Goal: Task Accomplishment & Management: Complete application form

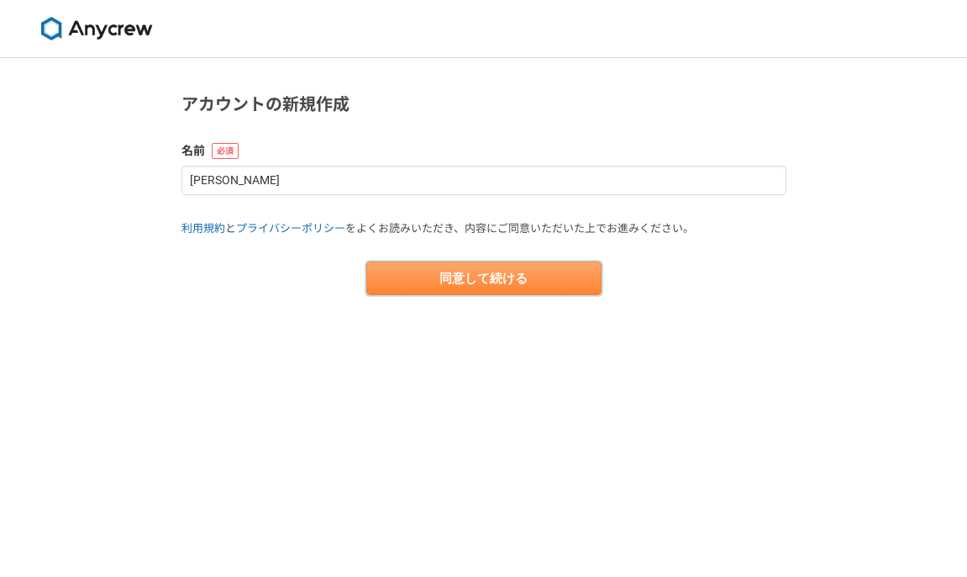
click at [471, 277] on button "同意して続ける" at bounding box center [483, 278] width 235 height 34
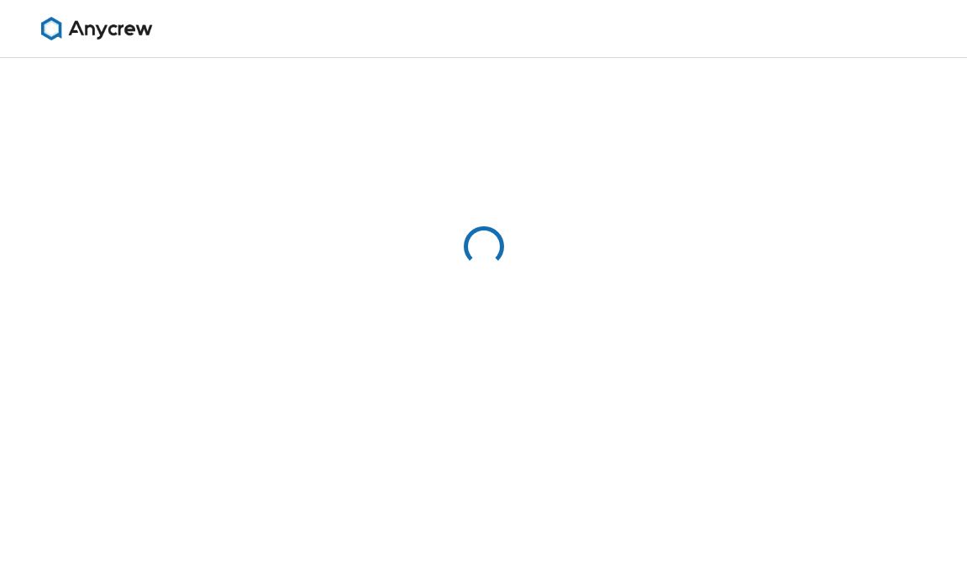
select select "13"
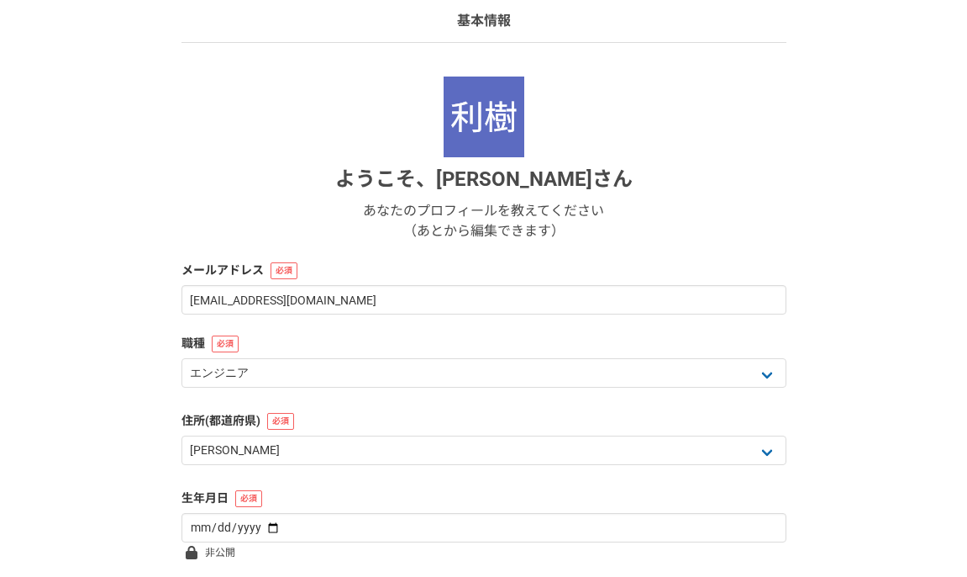
scroll to position [261, 0]
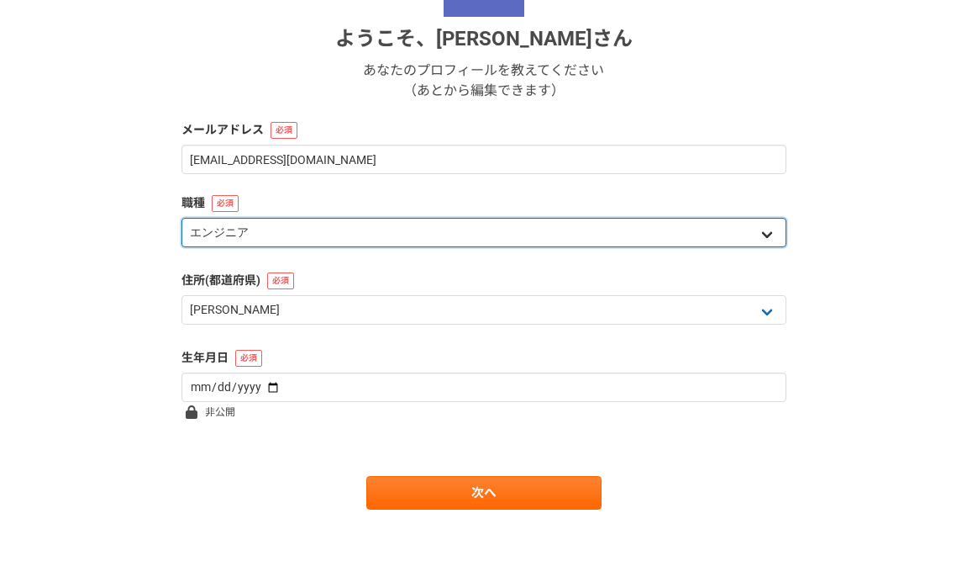
click at [391, 227] on select "エンジニア デザイナー ライター 営業 マーケティング 企画・事業開発 バックオフィス その他" at bounding box center [484, 232] width 605 height 29
select select "6"
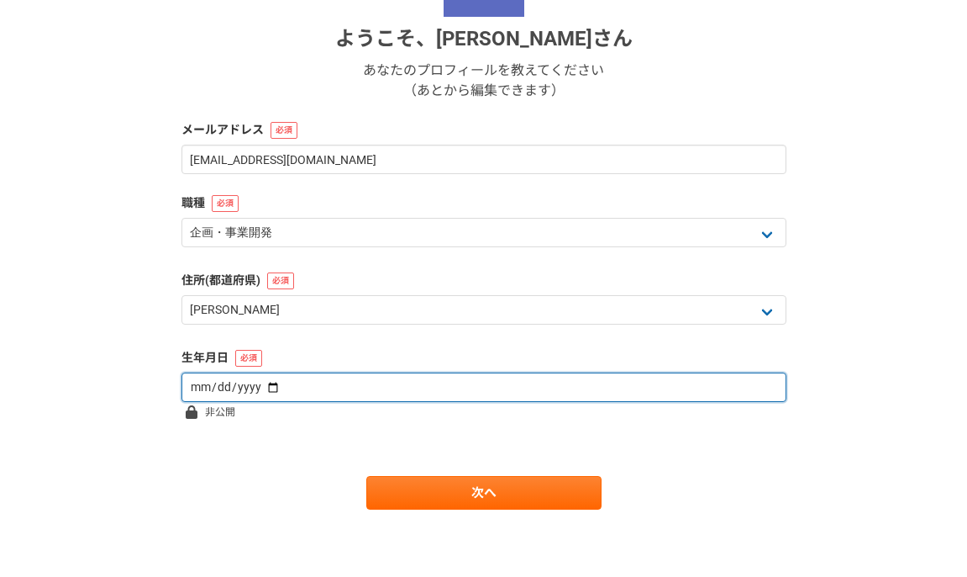
click at [220, 389] on input "date" at bounding box center [484, 386] width 605 height 29
click at [196, 388] on input "date" at bounding box center [484, 386] width 605 height 29
type input "[DATE]"
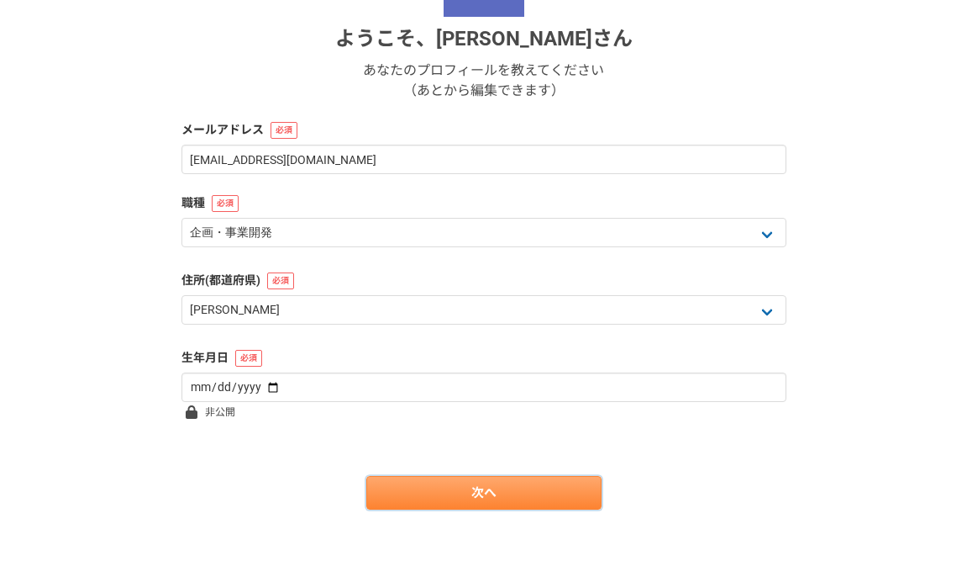
click at [386, 483] on link "次へ" at bounding box center [483, 493] width 235 height 34
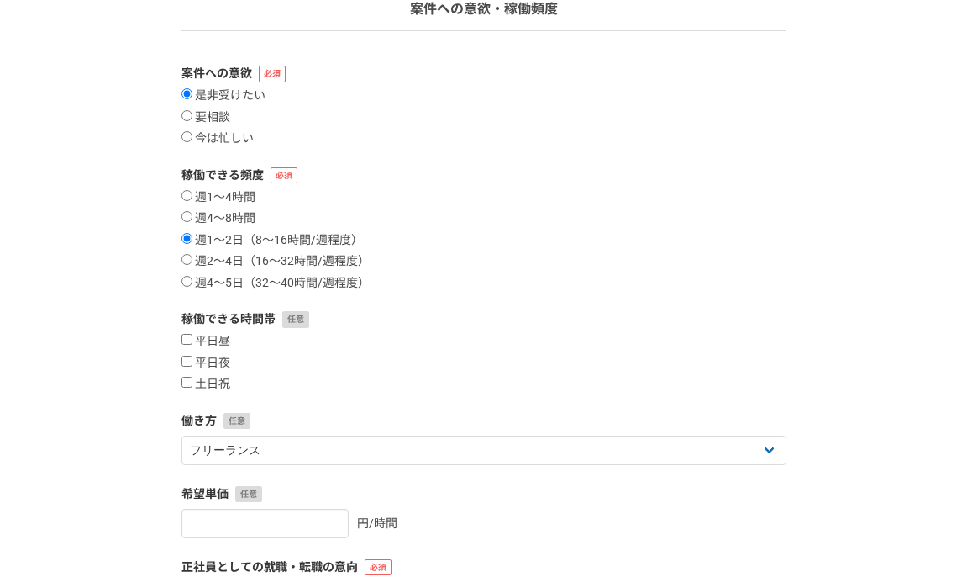
scroll to position [152, 0]
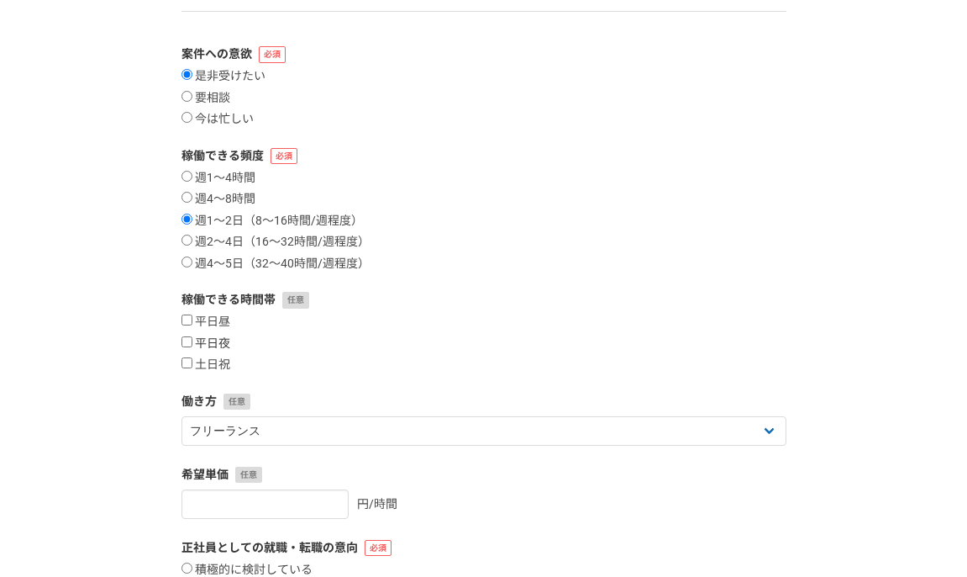
click at [187, 338] on input "平日夜" at bounding box center [187, 341] width 11 height 11
checkbox input "true"
click at [191, 368] on input "土日祝" at bounding box center [187, 362] width 11 height 11
checkbox input "true"
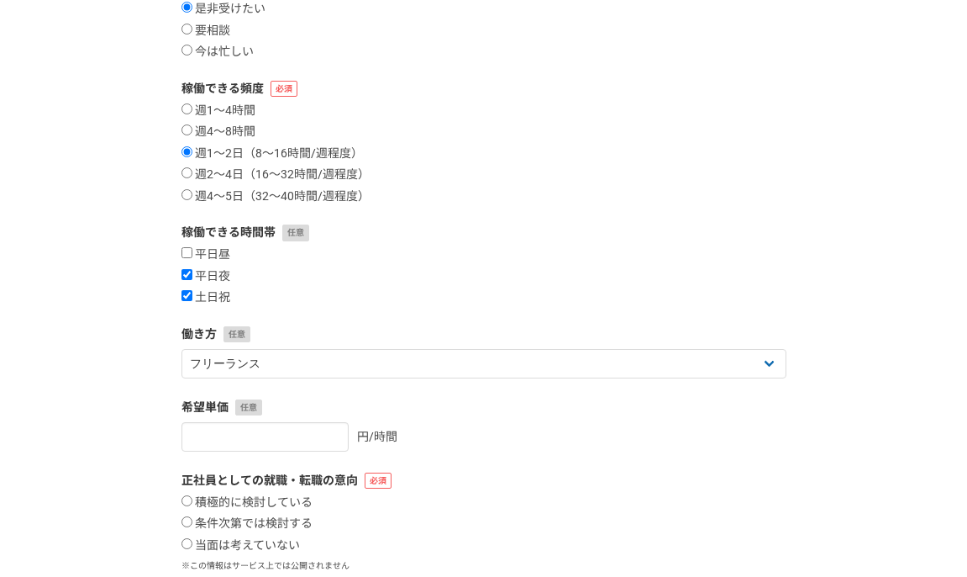
scroll to position [261, 0]
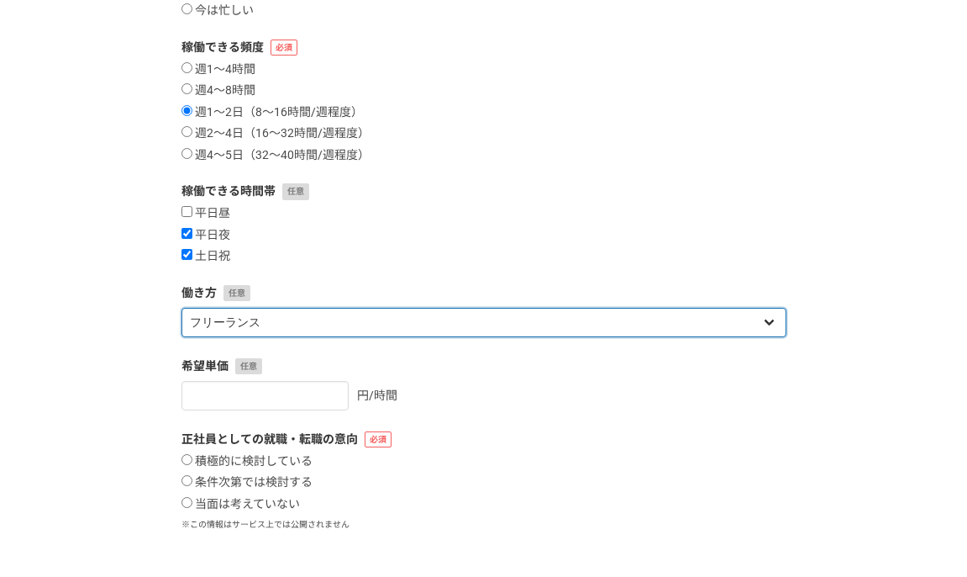
click at [301, 324] on select "フリーランス 副業 その他" at bounding box center [484, 322] width 605 height 29
select select "sidejob"
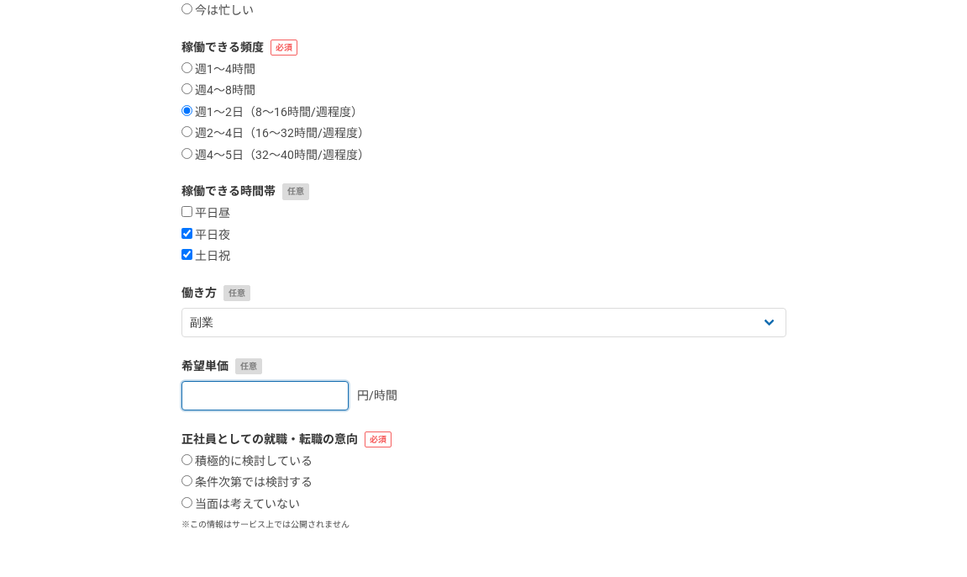
click at [291, 393] on input "number" at bounding box center [265, 395] width 167 height 29
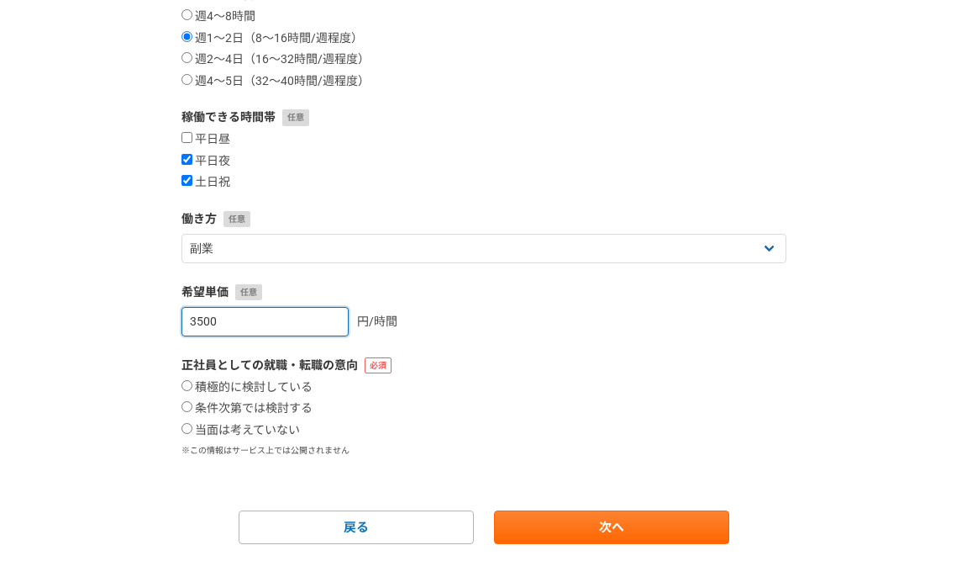
scroll to position [338, 0]
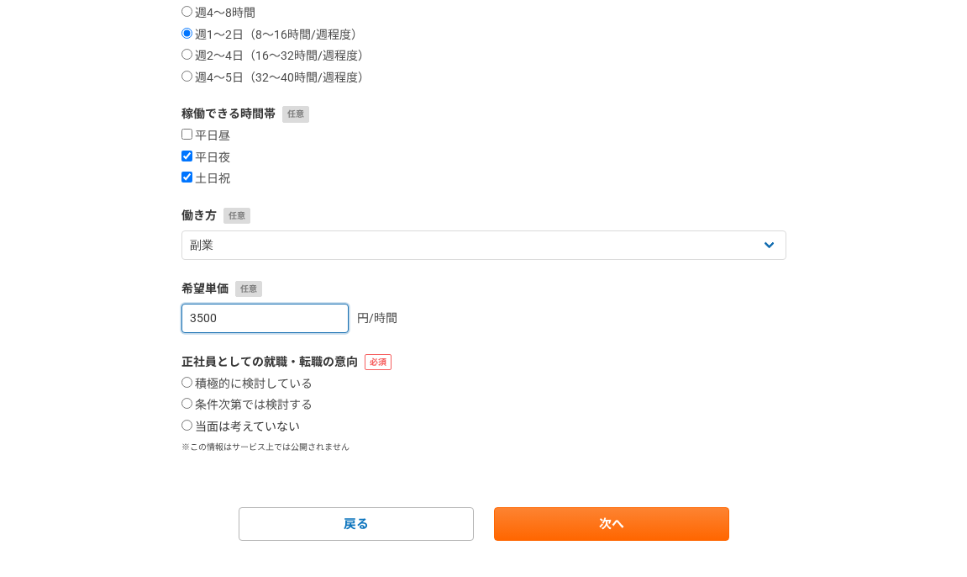
type input "3500"
click at [189, 426] on input "当面は考えていない" at bounding box center [187, 424] width 11 height 11
radio input "true"
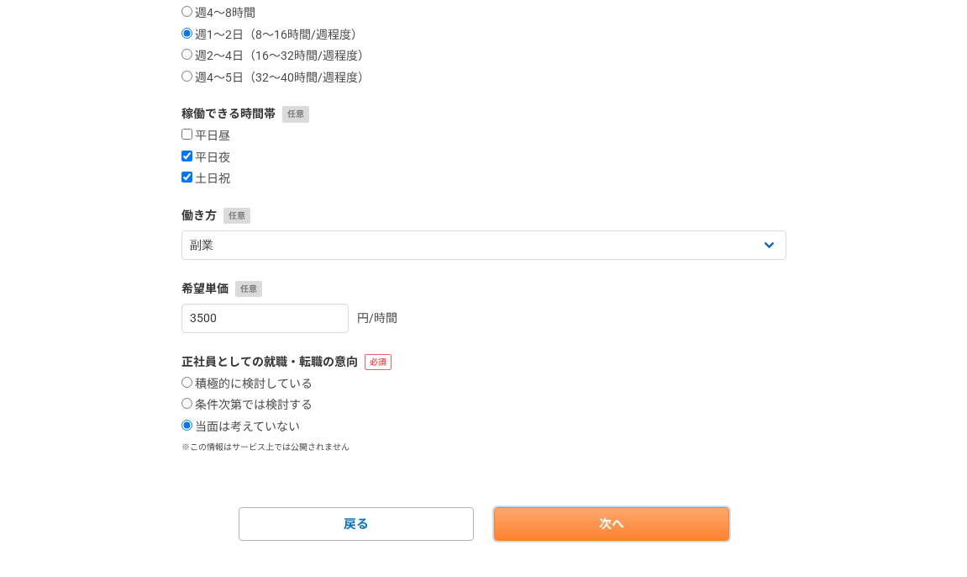
click at [554, 522] on link "次へ" at bounding box center [611, 524] width 235 height 34
select select
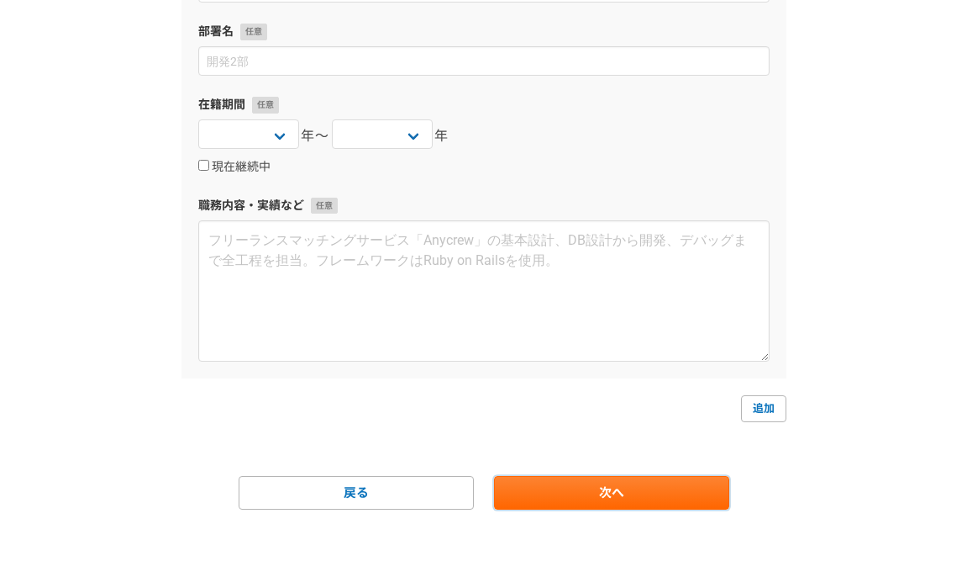
scroll to position [0, 0]
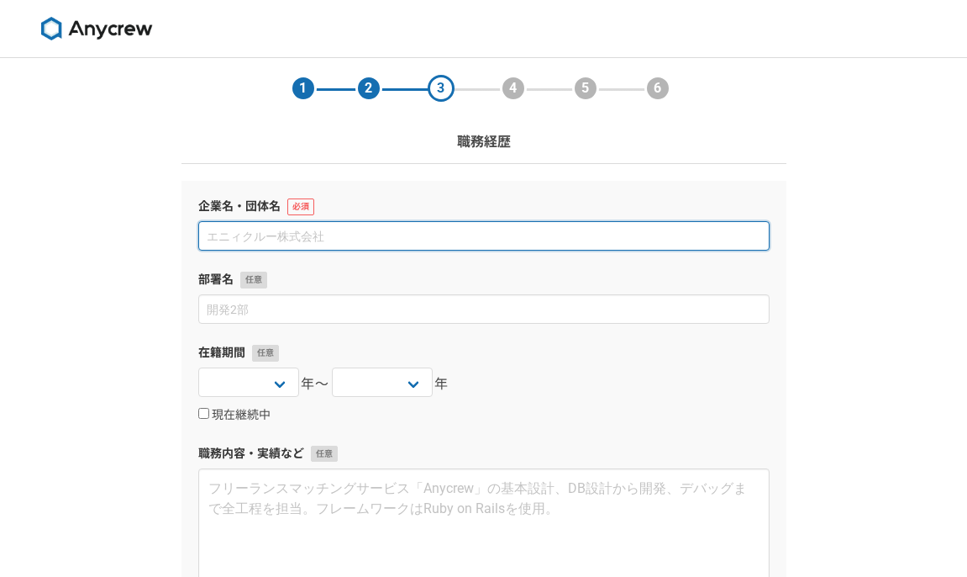
click at [286, 238] on input at bounding box center [484, 235] width 572 height 29
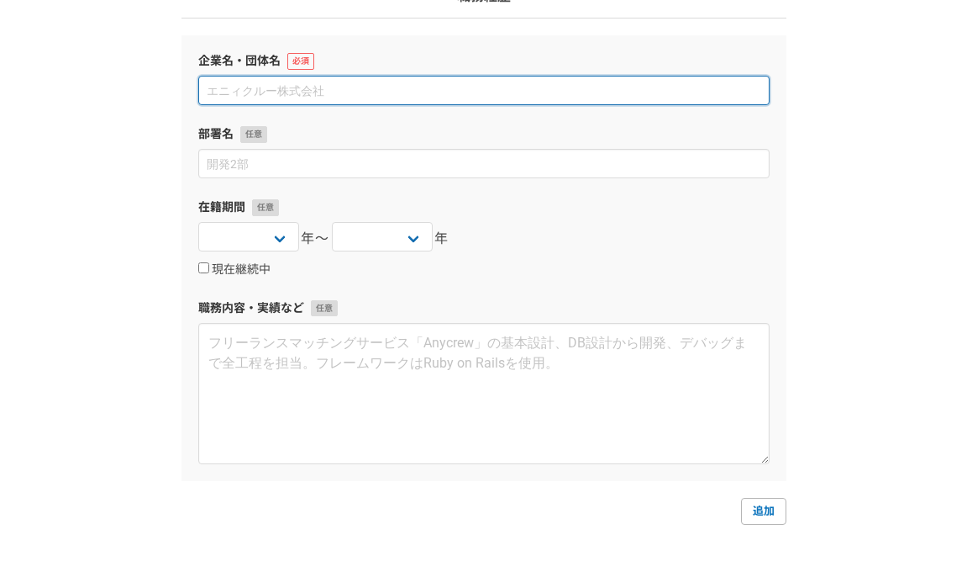
scroll to position [122, 0]
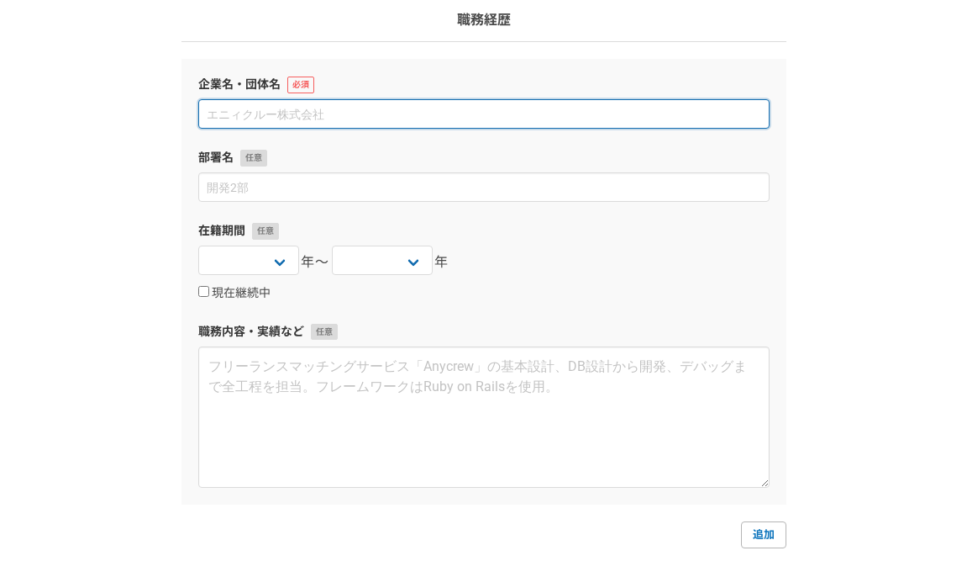
click at [259, 113] on input at bounding box center [484, 113] width 572 height 29
paste input "Bigo Service Japan株式会社"
type input "Bigo Service Japan株式会社"
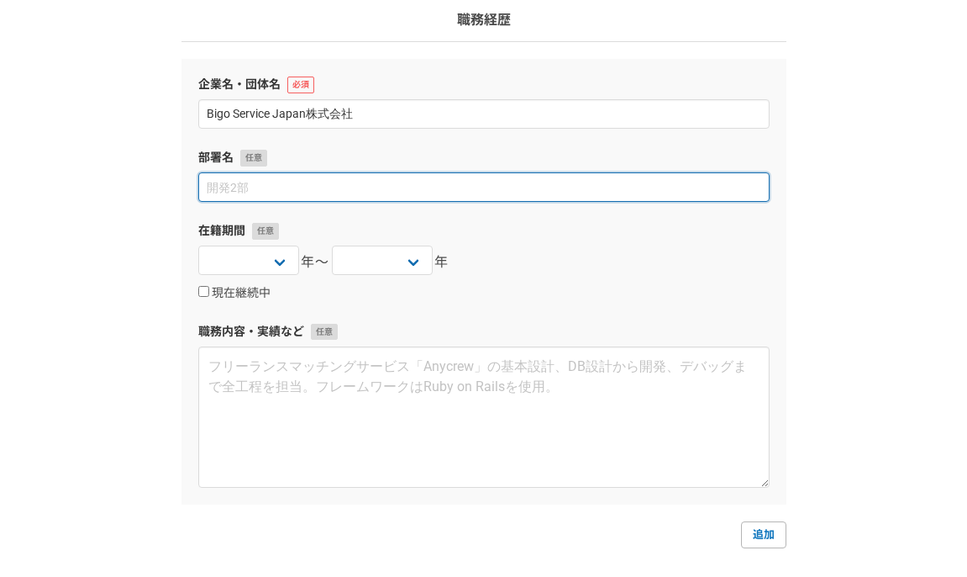
click at [250, 193] on input at bounding box center [484, 186] width 572 height 29
type input "ライブ配信事業部"
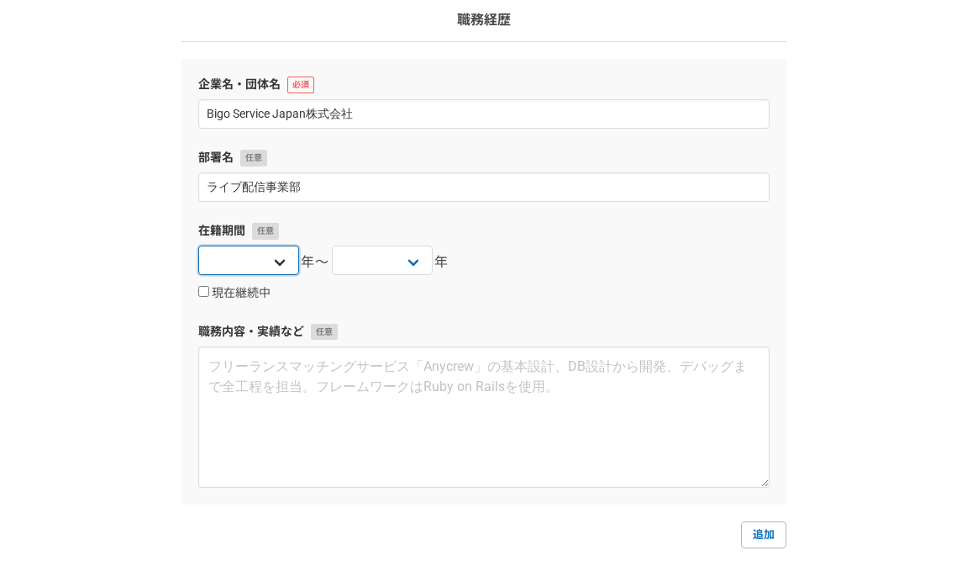
click at [244, 262] on select "2025 2024 2023 2022 2021 2020 2019 2018 2017 2016 2015 2014 2013 2012 2011 2010…" at bounding box center [248, 259] width 101 height 29
select select "2025"
click at [416, 252] on select "2025 2024 2023 2022 2021 2020 2019 2018 2017 2016 2015 2014 2013 2012 2011 2010…" at bounding box center [382, 259] width 101 height 29
click at [211, 292] on label "現在継続中" at bounding box center [234, 293] width 72 height 15
click at [209, 292] on input "現在継続中" at bounding box center [203, 291] width 11 height 11
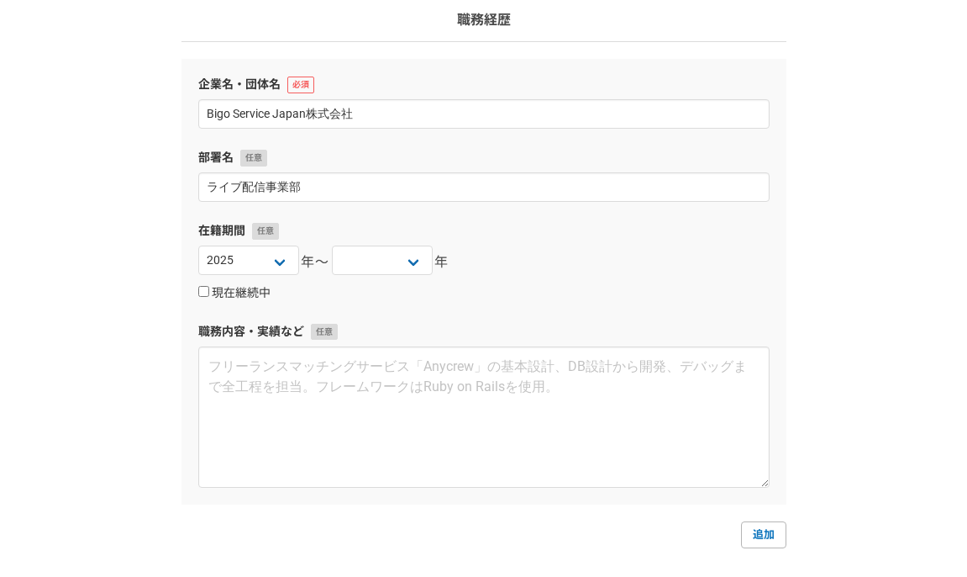
checkbox input "true"
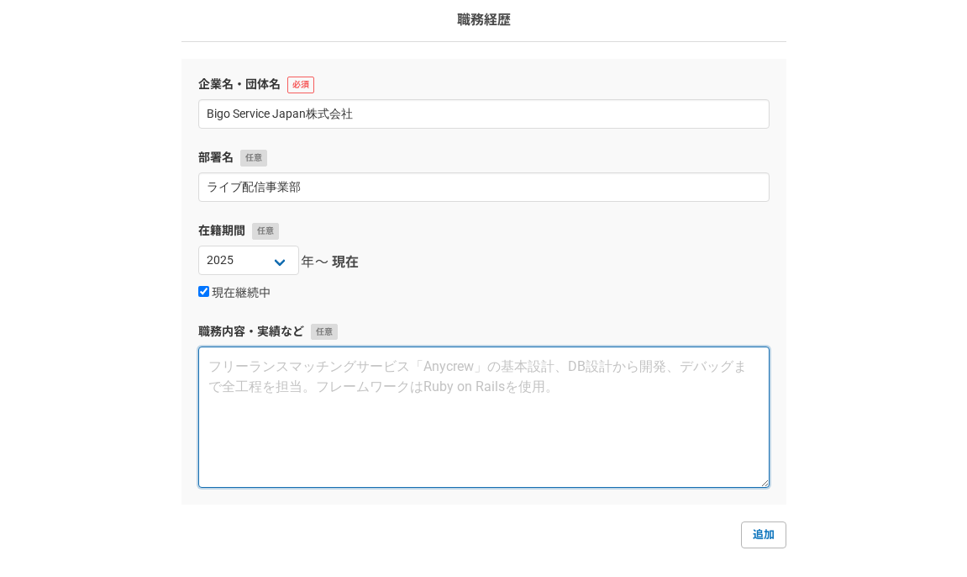
click at [282, 382] on textarea at bounding box center [484, 416] width 572 height 141
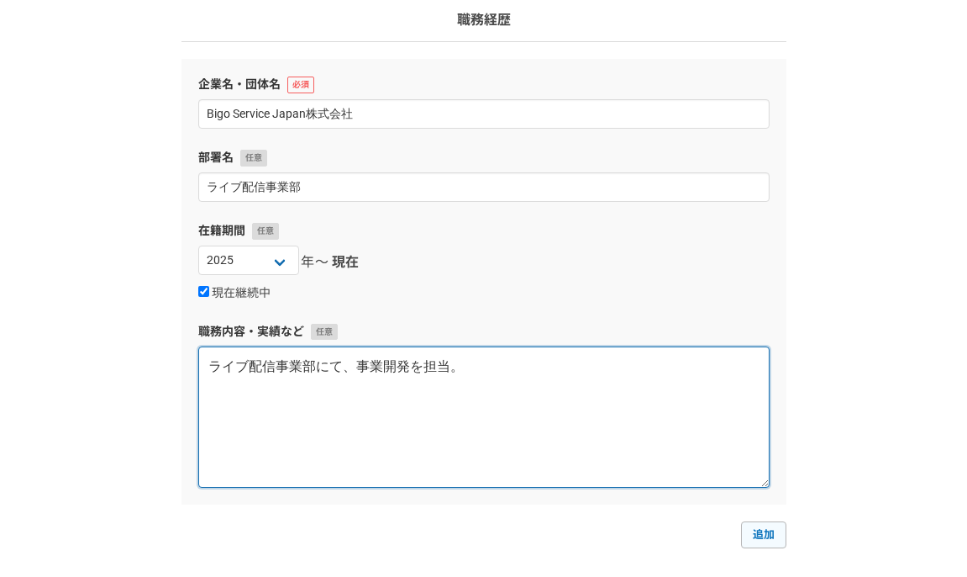
type textarea "ライブ配信事業部にて、事業開発を担当。"
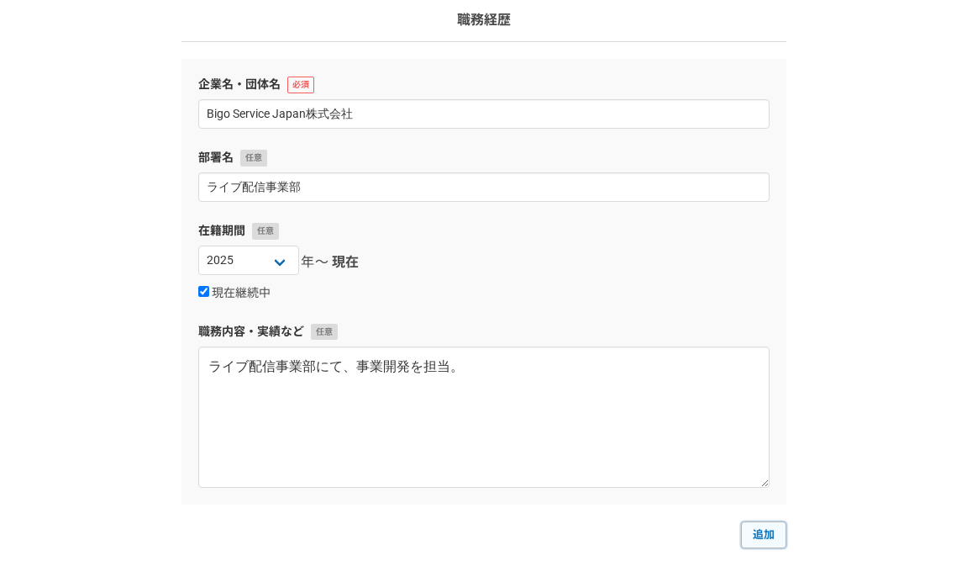
click at [770, 543] on link "追加" at bounding box center [763, 534] width 45 height 27
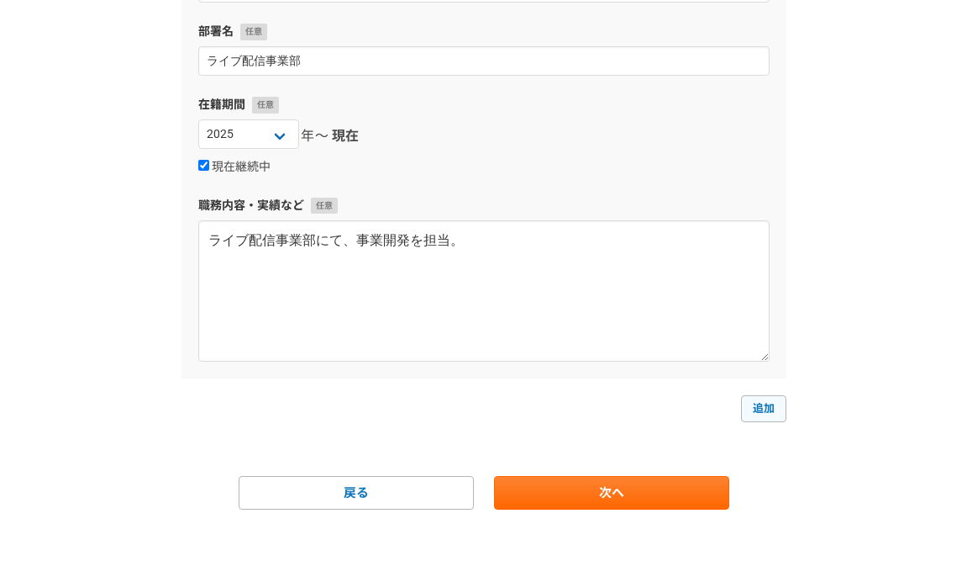
select select
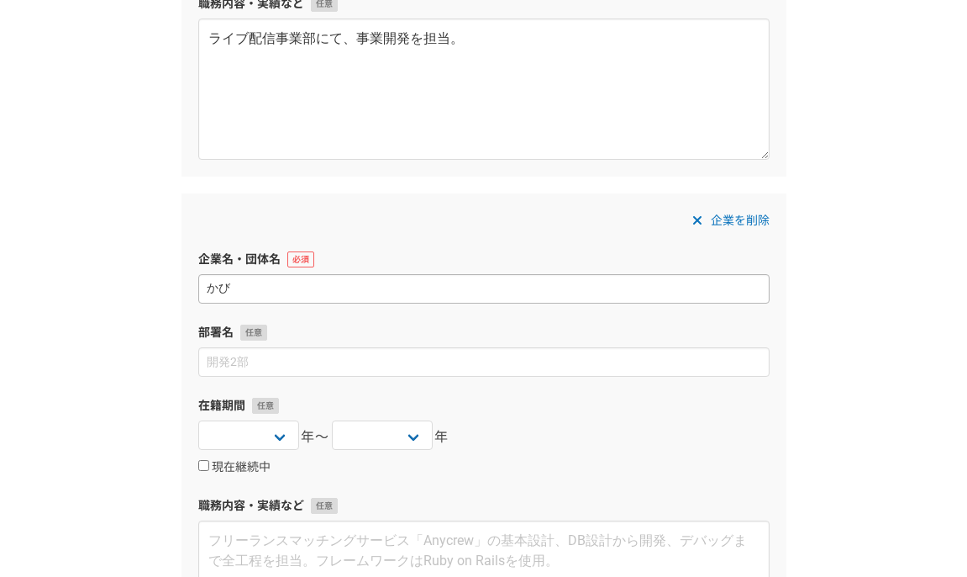
type input "か"
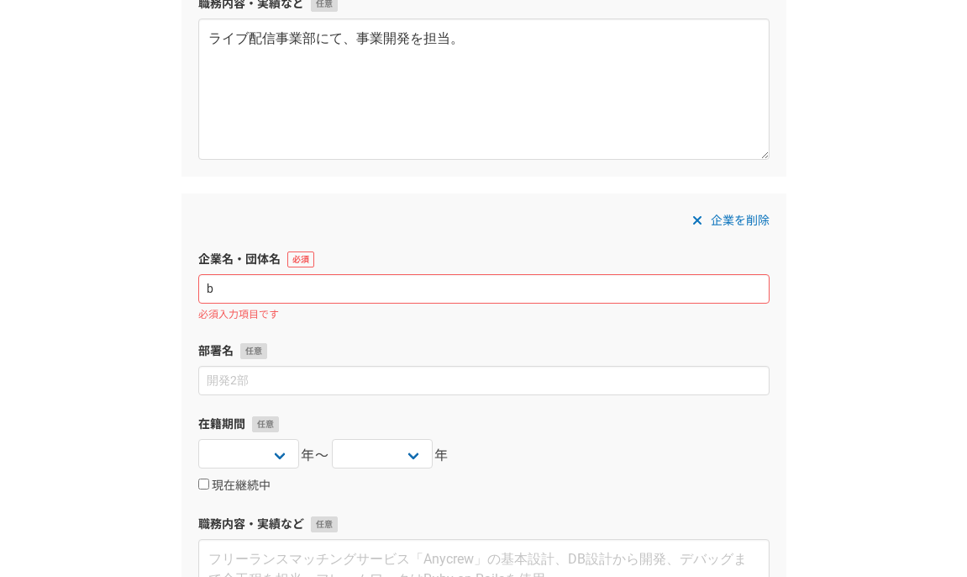
type input "び"
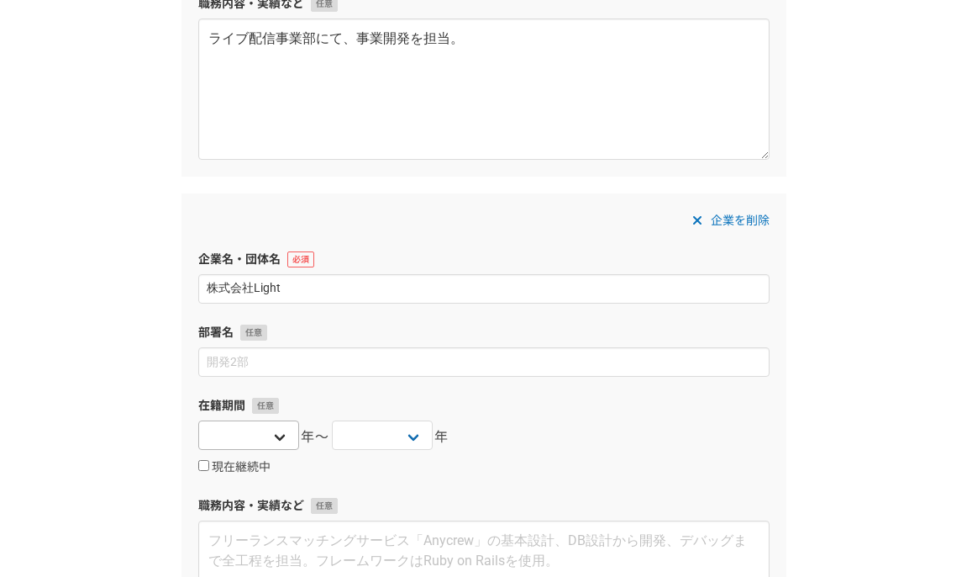
type input "株式会社Light"
click at [265, 438] on select "2025 2024 2023 2022 2021 2020 2019 2018 2017 2016 2015 2014 2013 2012 2011 2010…" at bounding box center [248, 434] width 101 height 29
select select "2024"
click at [359, 436] on select "2025 2024 2023 2022 2021 2020 2019 2018 2017 2016 2015 2014 2013 2012 2011 2010…" at bounding box center [382, 434] width 101 height 29
select select "2025"
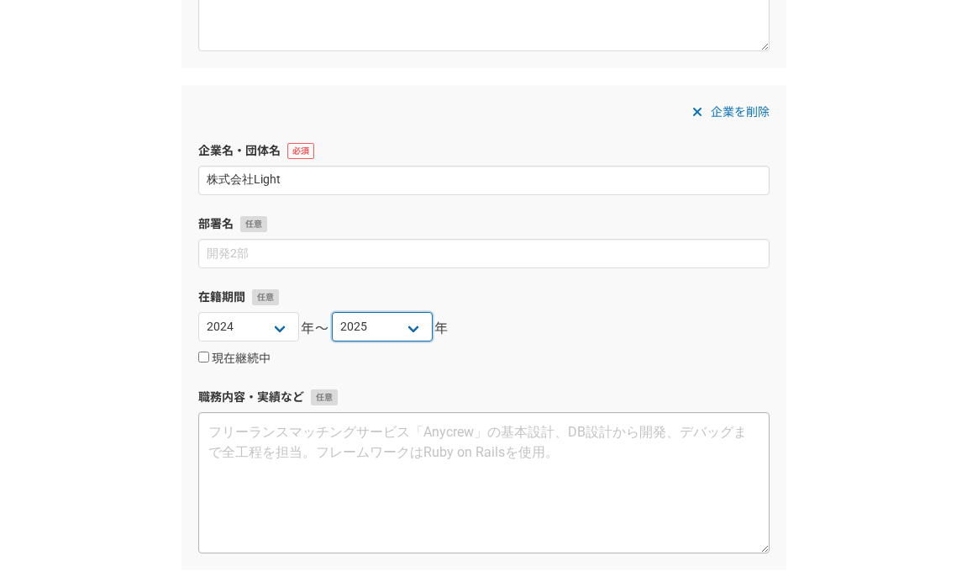
scroll to position [567, 0]
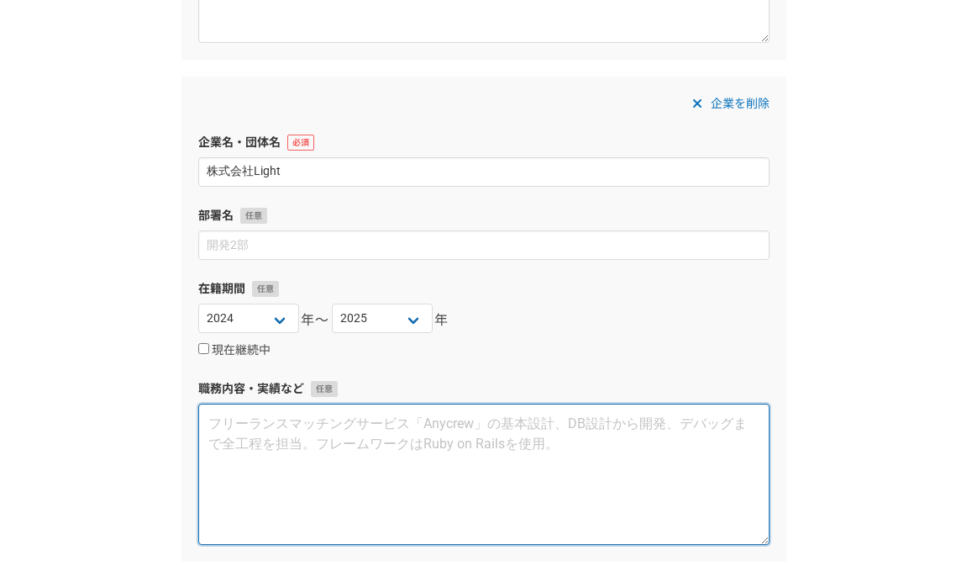
click at [266, 433] on textarea at bounding box center [484, 473] width 572 height 141
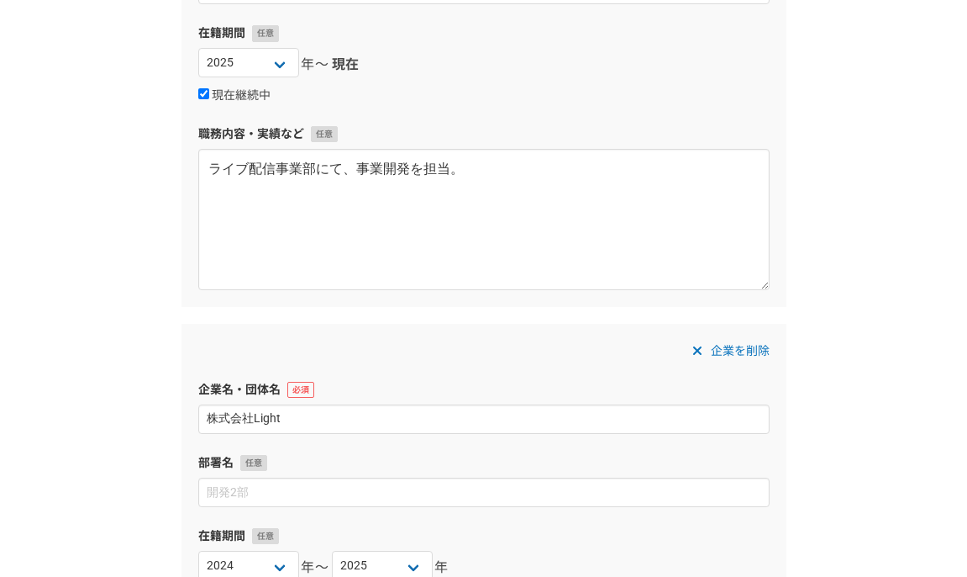
scroll to position [266, 0]
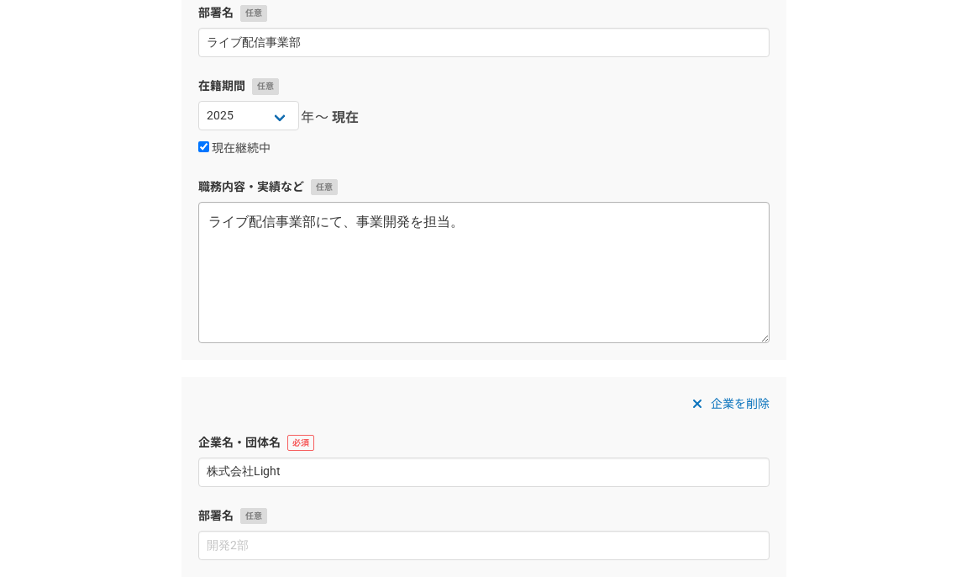
type textarea "ライブ配信アプリ「Palmu」にて事業開発を担当。"
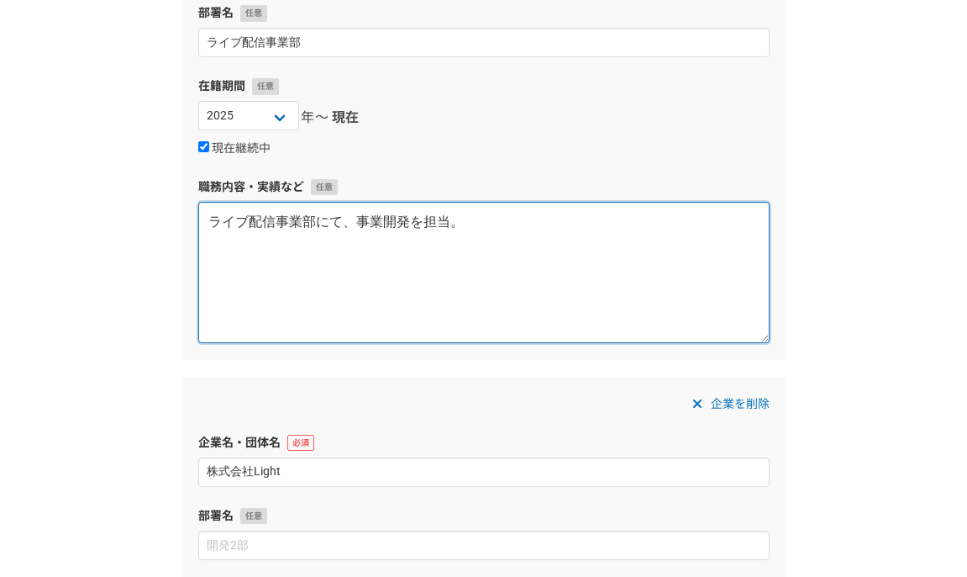
click at [212, 220] on textarea "ライブ配信事業部にて、事業開発を担当。" at bounding box center [484, 272] width 572 height 141
click at [481, 223] on textarea "ライブ配信アプリ「BIGO」ライブ配信事業部にて、事業開発を担当。" at bounding box center [484, 272] width 572 height 141
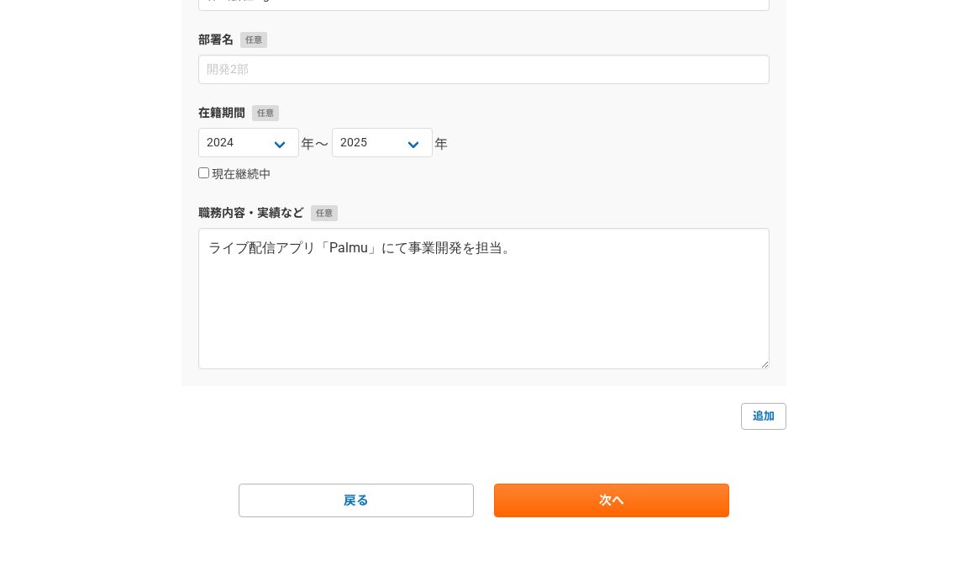
scroll to position [750, 0]
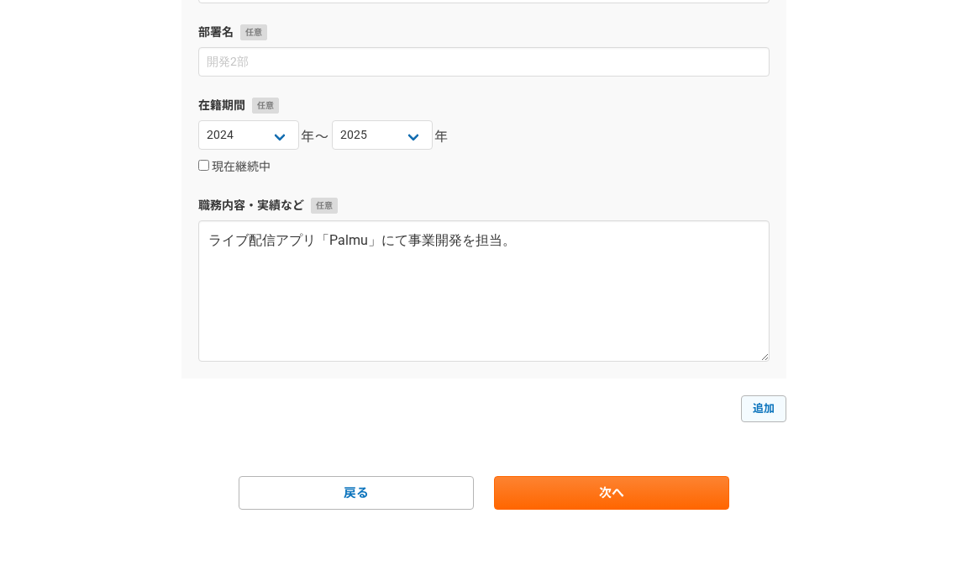
type textarea "ライブ配信アプリ「BIGO」にて、事業開発を担当。"
click at [759, 419] on link "追加" at bounding box center [763, 408] width 45 height 27
select select
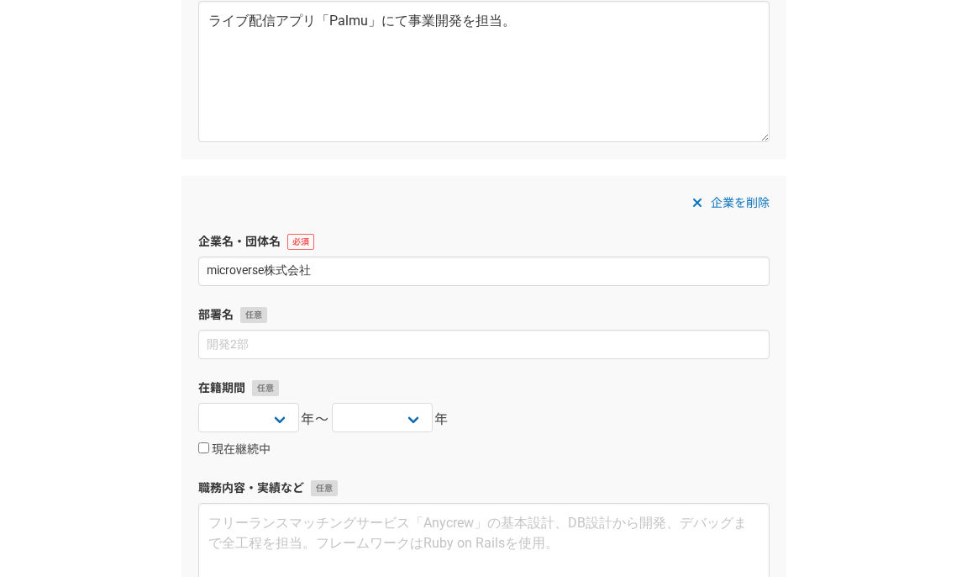
scroll to position [981, 0]
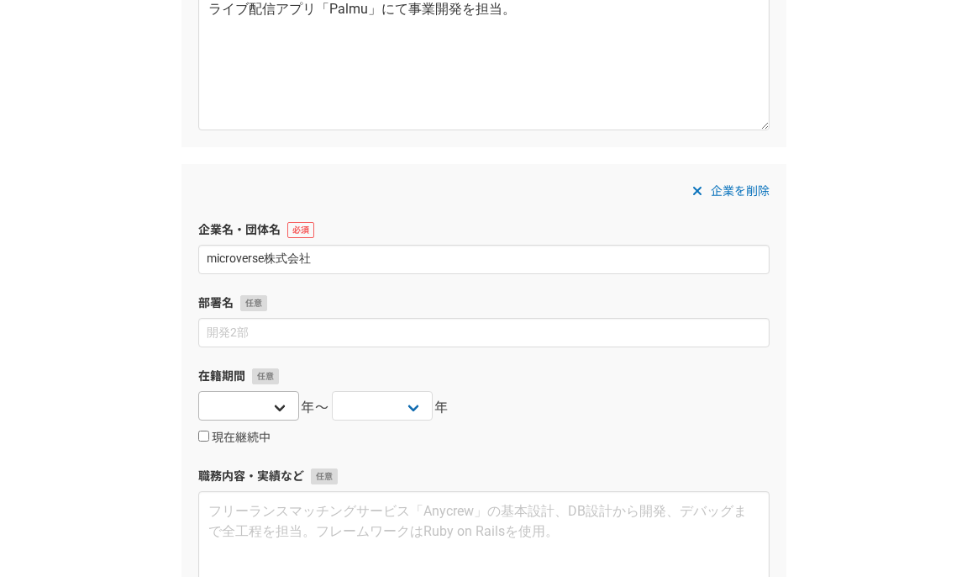
type input "microverse株式会社"
click at [264, 402] on select "2025 2024 2023 2022 2021 2020 2019 2018 2017 2016 2015 2014 2013 2012 2011 2010…" at bounding box center [248, 405] width 101 height 29
select select "2022"
click at [391, 406] on select "2025 2024 2023 2022 2021 2020 2019 2018 2017 2016 2015 2014 2013 2012 2011 2010…" at bounding box center [382, 405] width 101 height 29
select select "2023"
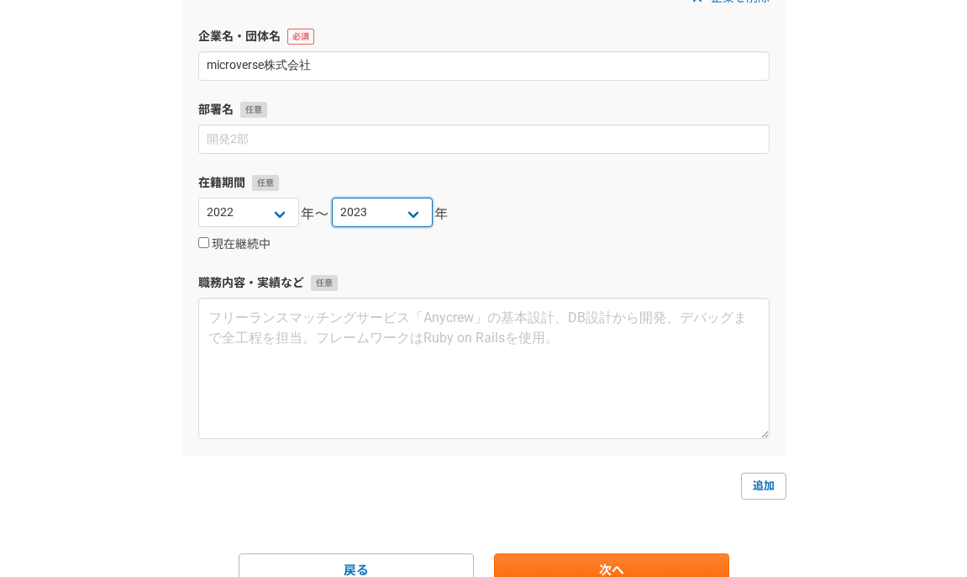
scroll to position [1179, 0]
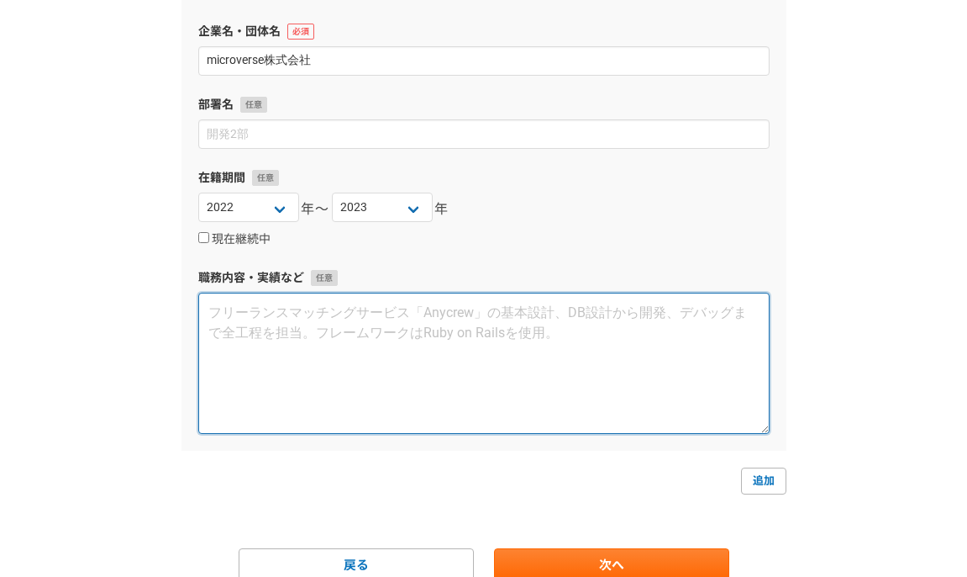
click at [262, 311] on textarea at bounding box center [484, 362] width 572 height 141
type textarea "N"
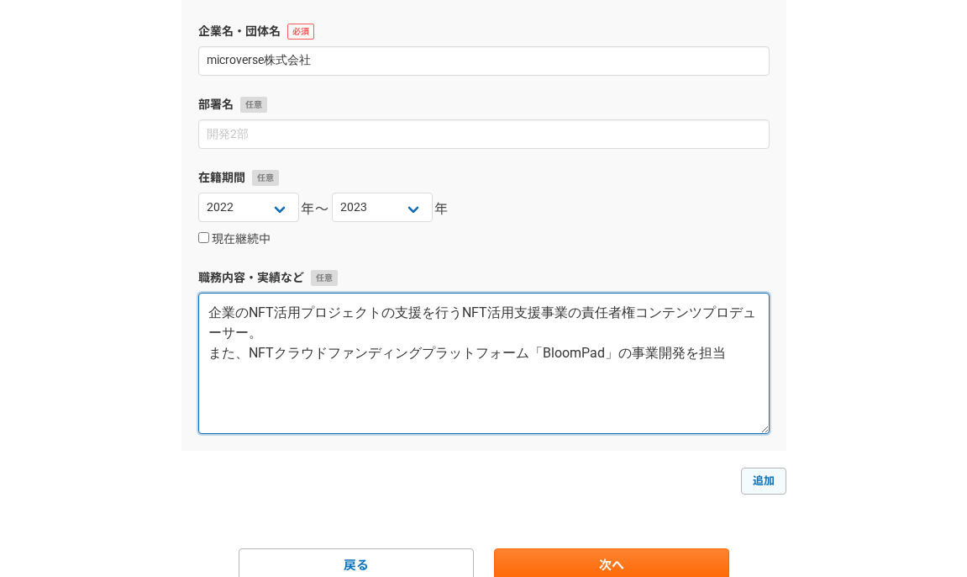
type textarea "企業のNFT活用プロジェクトの支援を行うNFT活用支援事業の責任者権コンテンツプロデューサー。 また、NFTクラウドファンディングプラットフォーム「Bloom…"
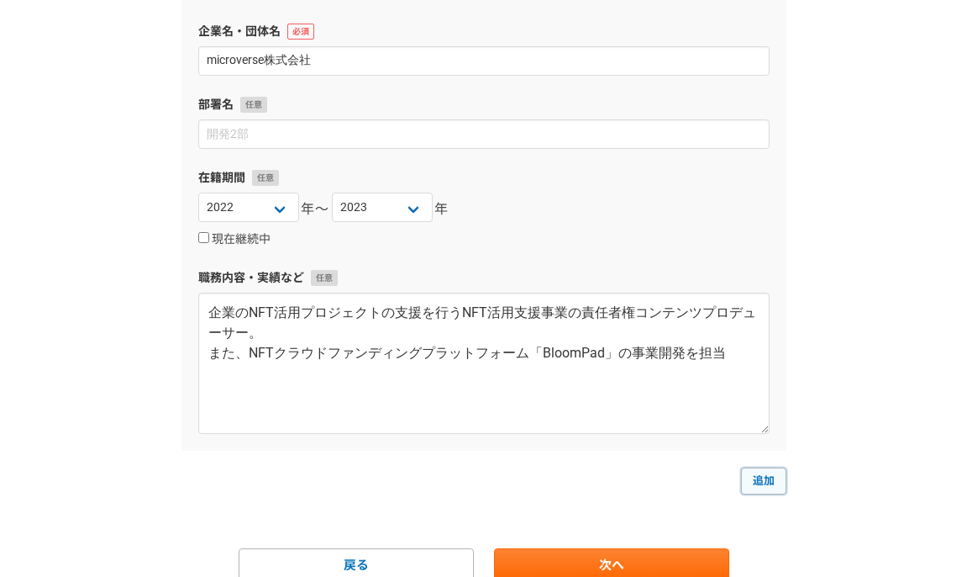
click at [760, 475] on link "追加" at bounding box center [763, 480] width 45 height 27
select select
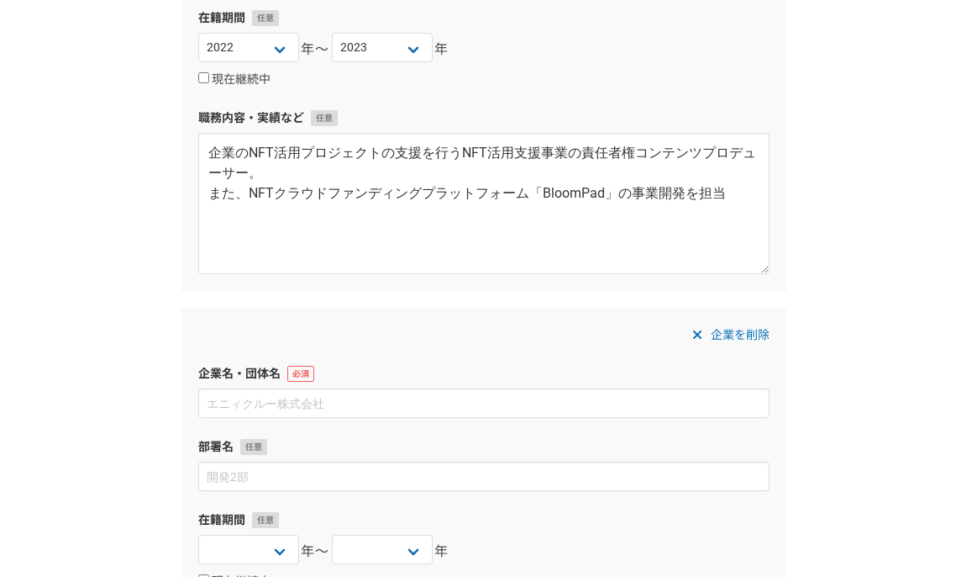
scroll to position [1378, 0]
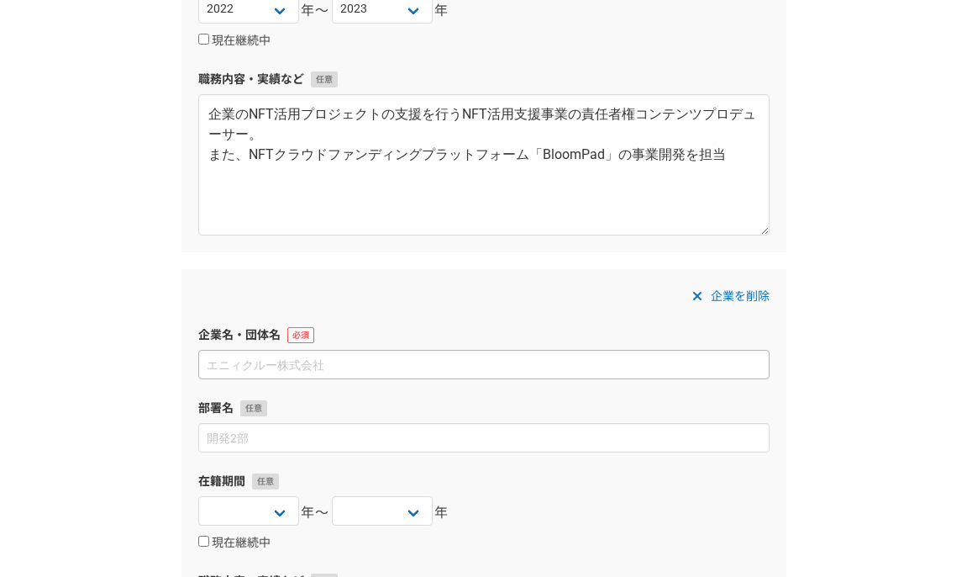
click at [311, 366] on input at bounding box center [484, 364] width 572 height 29
type input "株式会社Vsense"
click at [271, 499] on select "2025 2024 2023 2022 2021 2020 2019 2018 2017 2016 2015 2014 2013 2012 2011 2010…" at bounding box center [248, 510] width 101 height 29
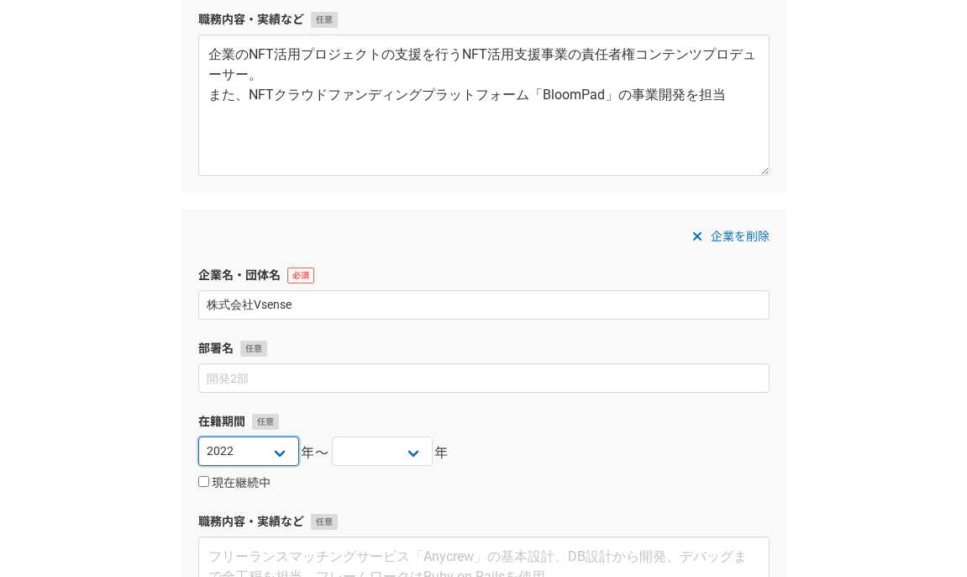
scroll to position [1454, 0]
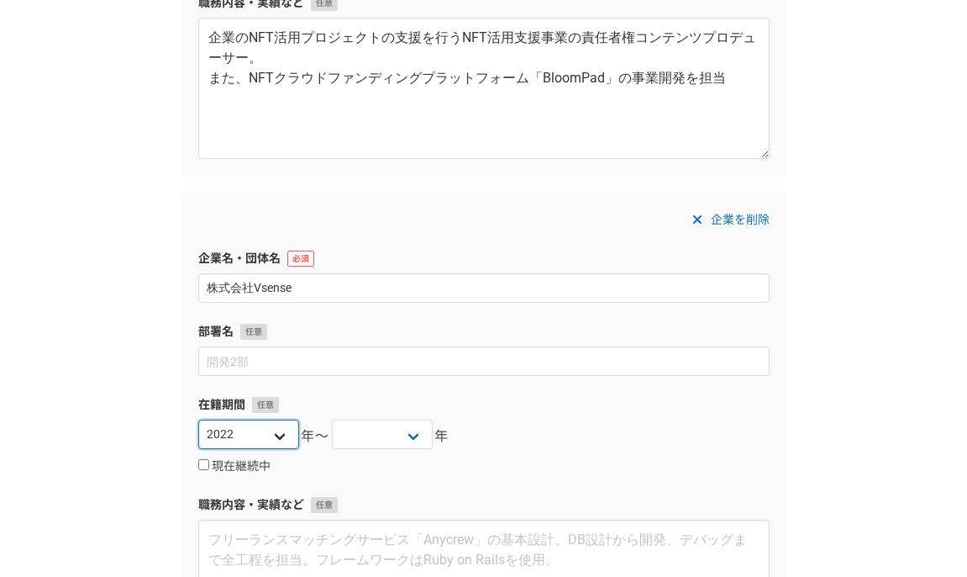
click at [285, 431] on select "2025 2024 2023 2022 2021 2020 2019 2018 2017 2016 2015 2014 2013 2012 2011 2010…" at bounding box center [248, 433] width 101 height 29
select select "2021"
click at [400, 434] on select "2025 2024 2023 2022 2021 2020 2019 2018 2017 2016 2015 2014 2013 2012 2011 2010…" at bounding box center [382, 433] width 101 height 29
select select "2022"
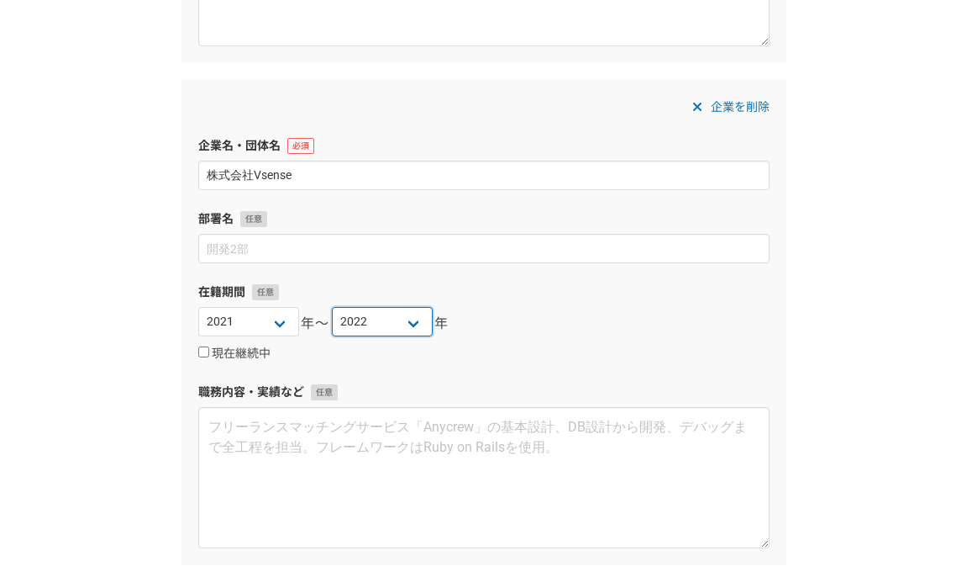
scroll to position [1584, 0]
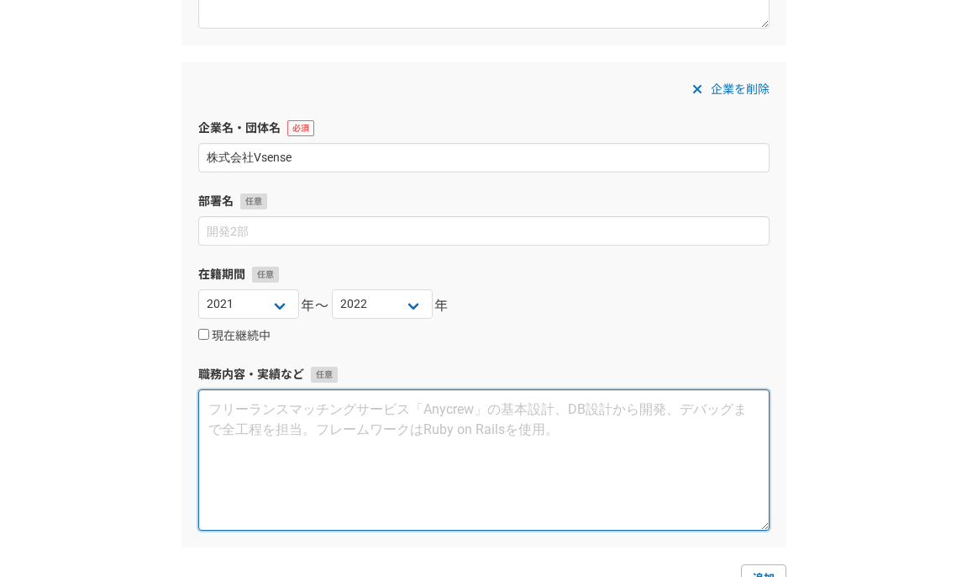
click at [264, 414] on textarea at bounding box center [484, 459] width 572 height 141
type textarea "S"
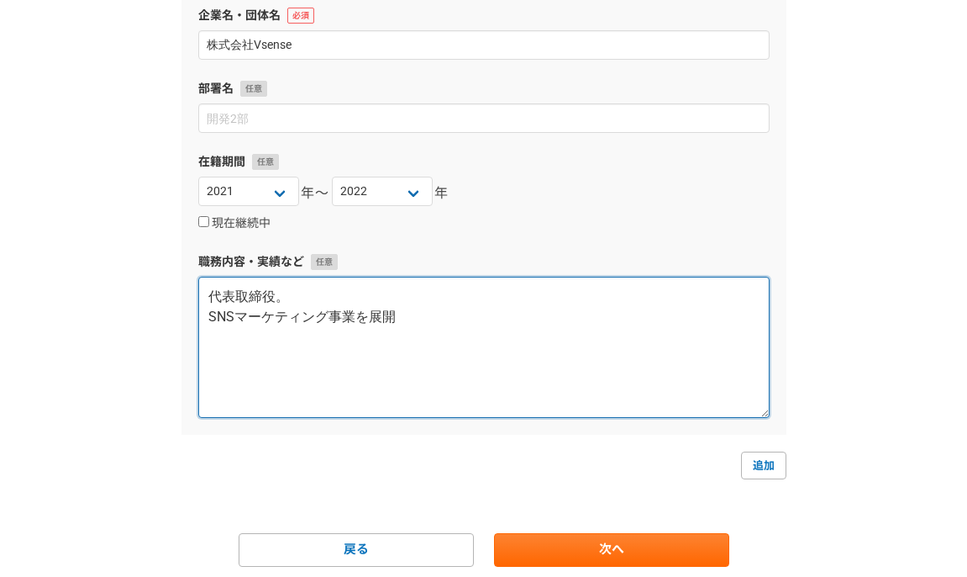
scroll to position [1698, 0]
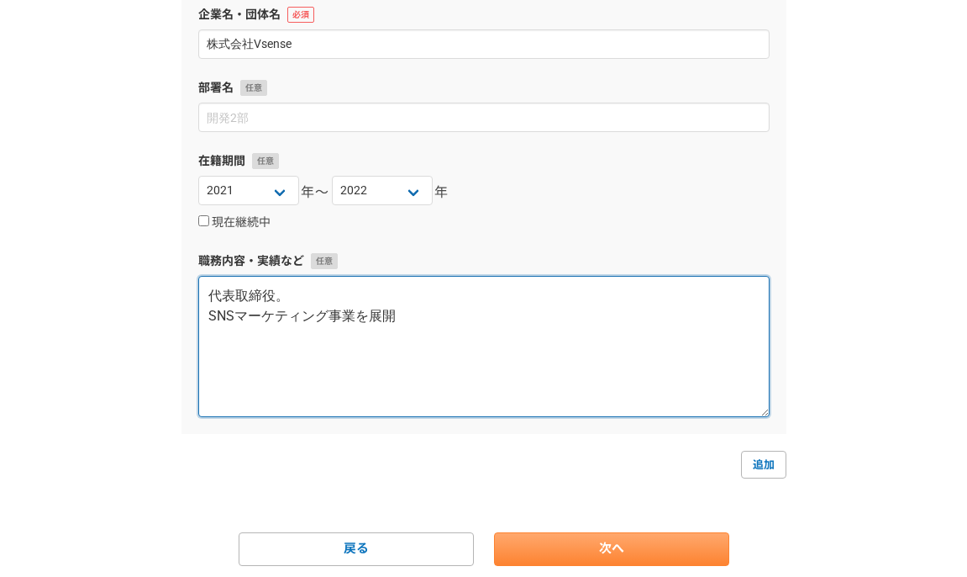
type textarea "代表取締役。 SNSマーケティング事業を展開"
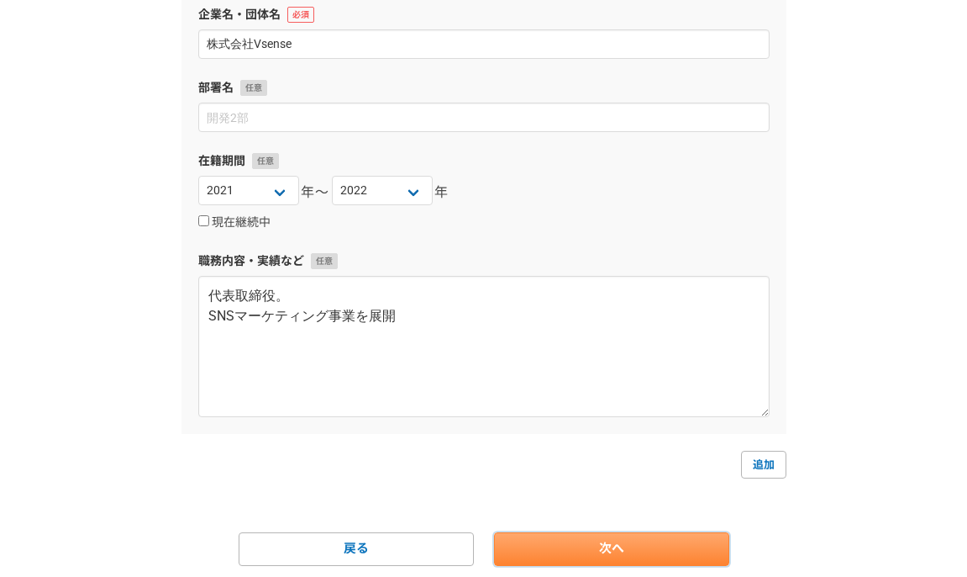
click at [563, 538] on link "次へ" at bounding box center [611, 549] width 235 height 34
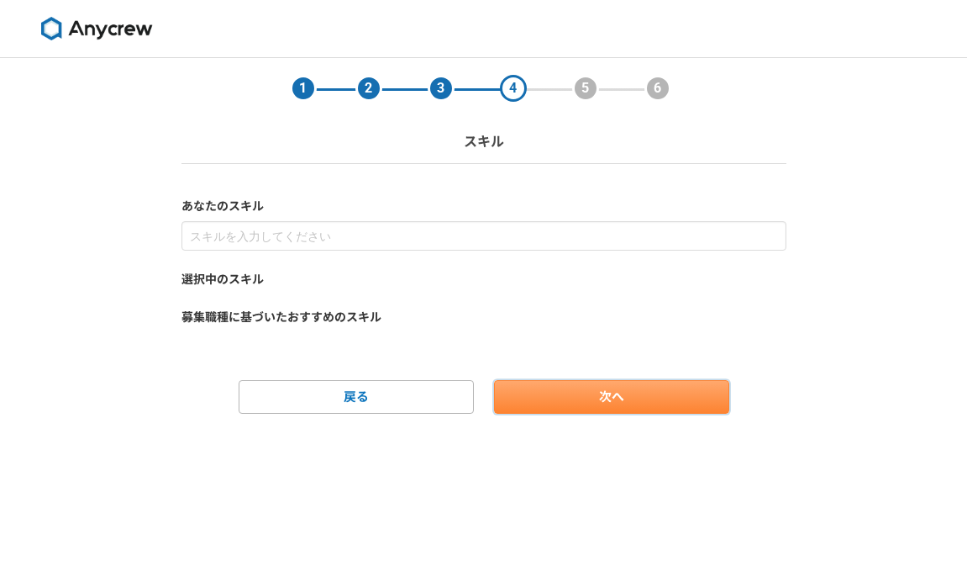
scroll to position [0, 0]
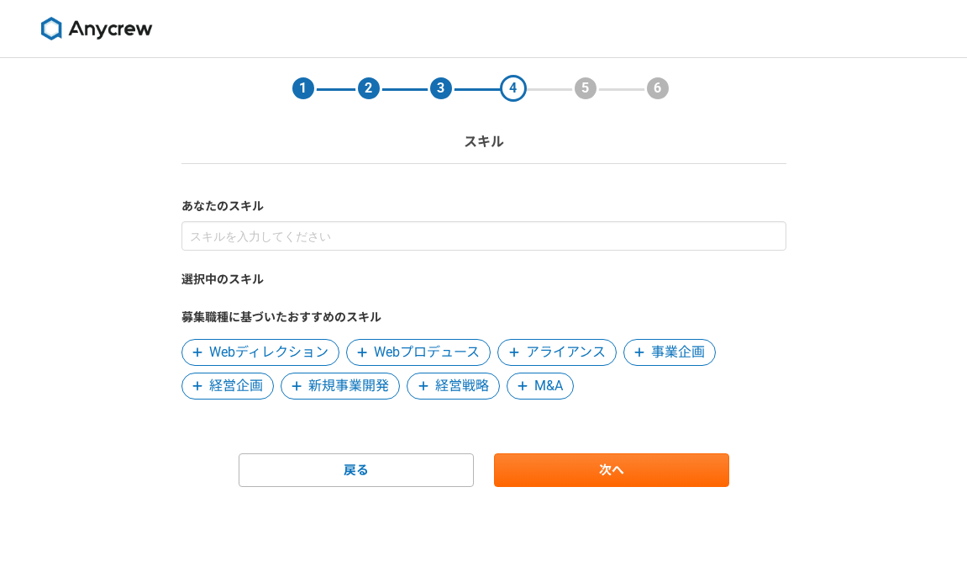
click at [322, 388] on span "新規事業開発" at bounding box center [348, 386] width 81 height 20
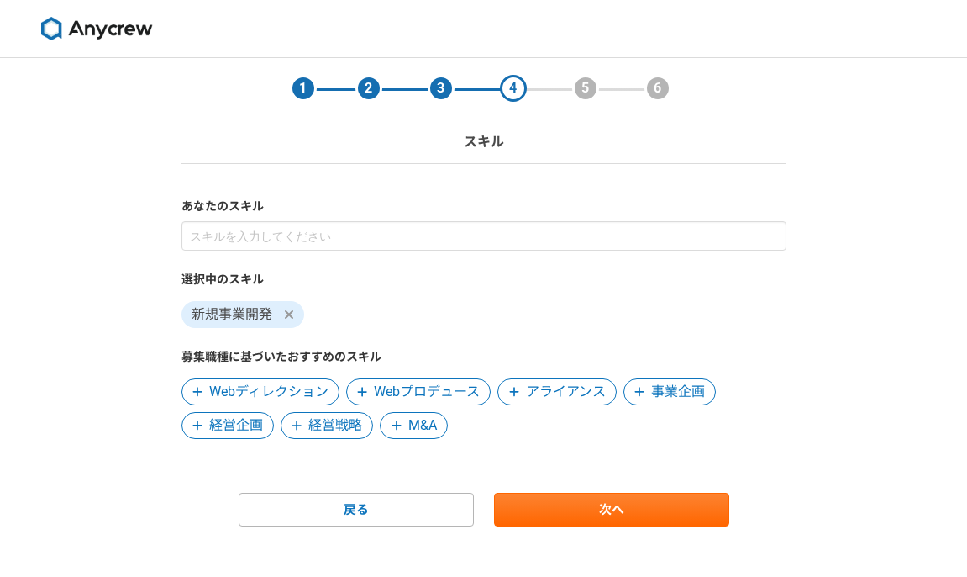
click at [667, 388] on span "事業企画" at bounding box center [678, 392] width 54 height 20
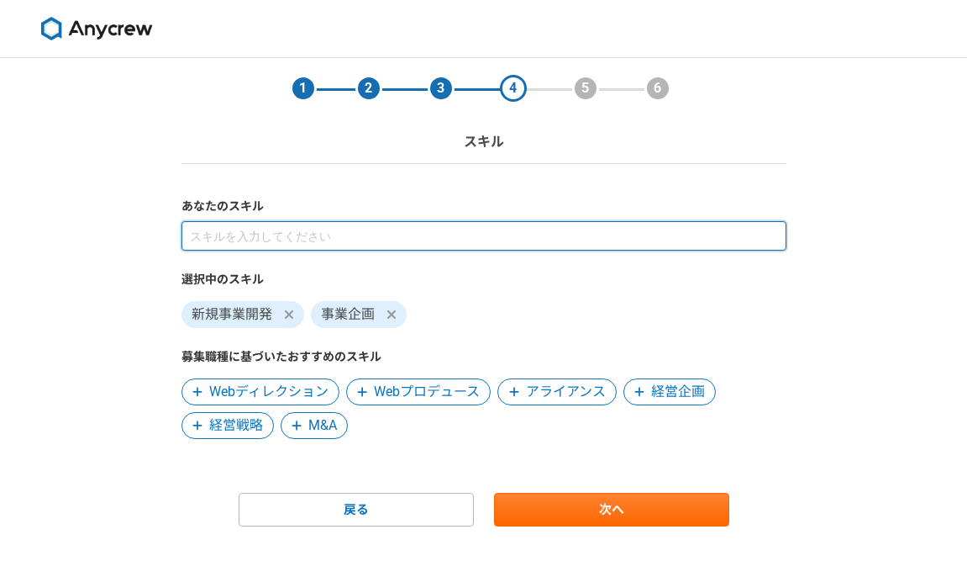
click at [301, 233] on input at bounding box center [484, 235] width 605 height 29
type input "営業"
click at [291, 235] on input at bounding box center [484, 235] width 605 height 29
type input "営業"
click at [283, 234] on input at bounding box center [484, 235] width 605 height 29
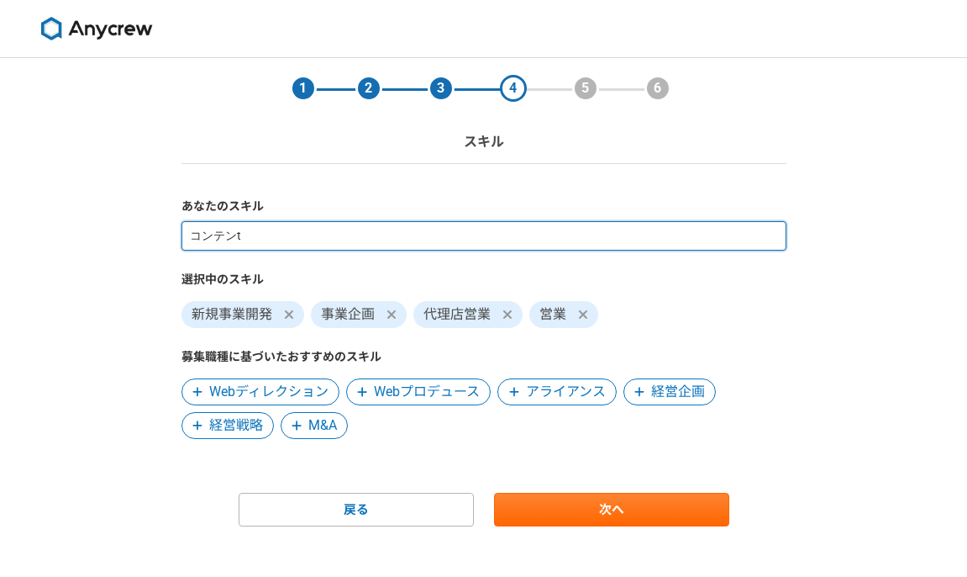
type input "コンテンツ"
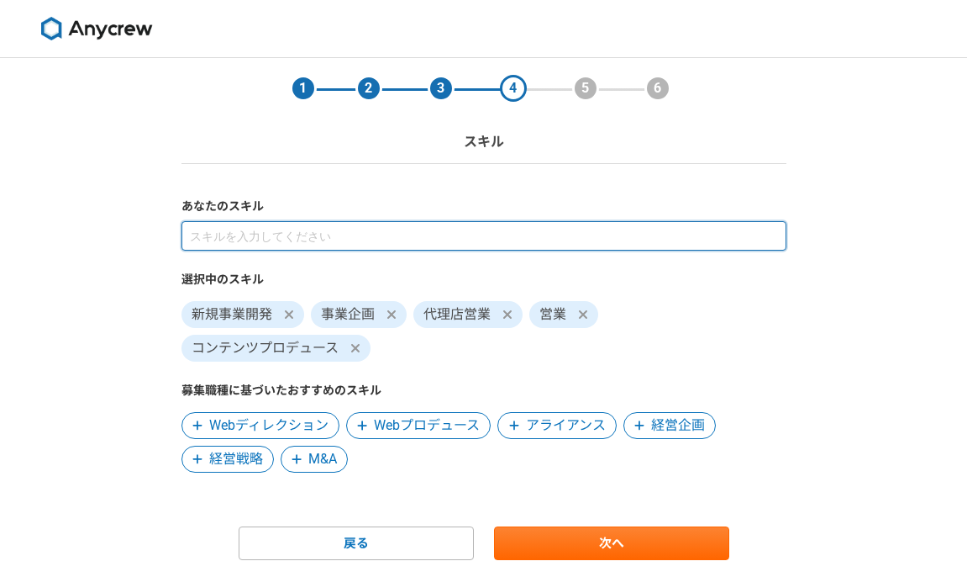
click at [292, 236] on input at bounding box center [484, 235] width 605 height 29
type input "p"
type input "で"
type input "ディレクター"
click at [287, 235] on input at bounding box center [484, 235] width 605 height 29
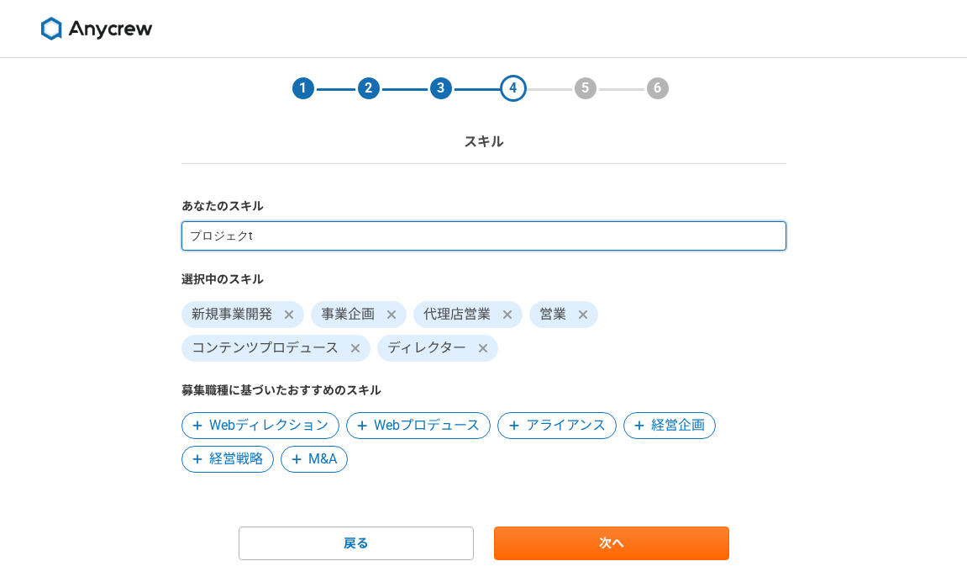
type input "プロジェクト"
click at [292, 236] on input at bounding box center [484, 235] width 605 height 29
type input "プロジェクト"
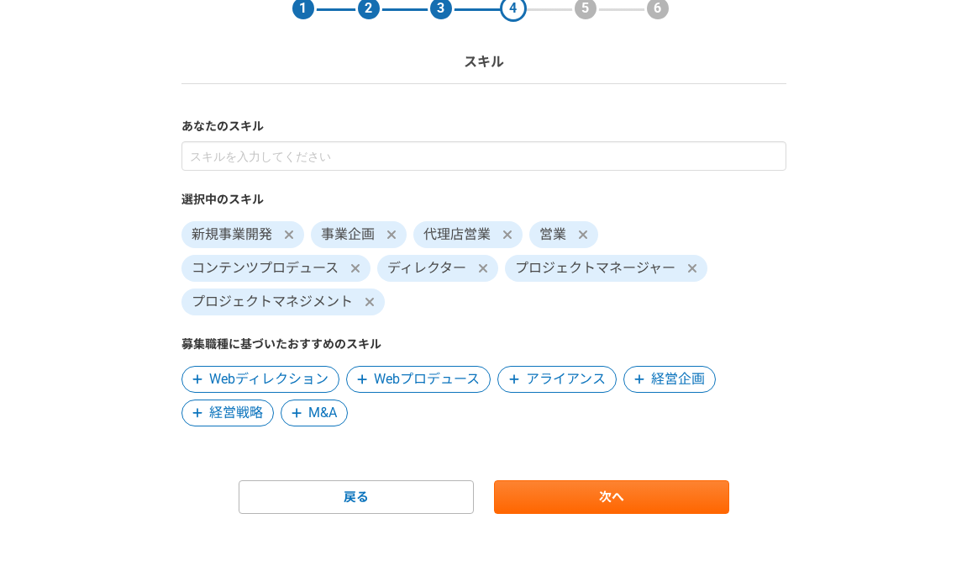
scroll to position [84, 0]
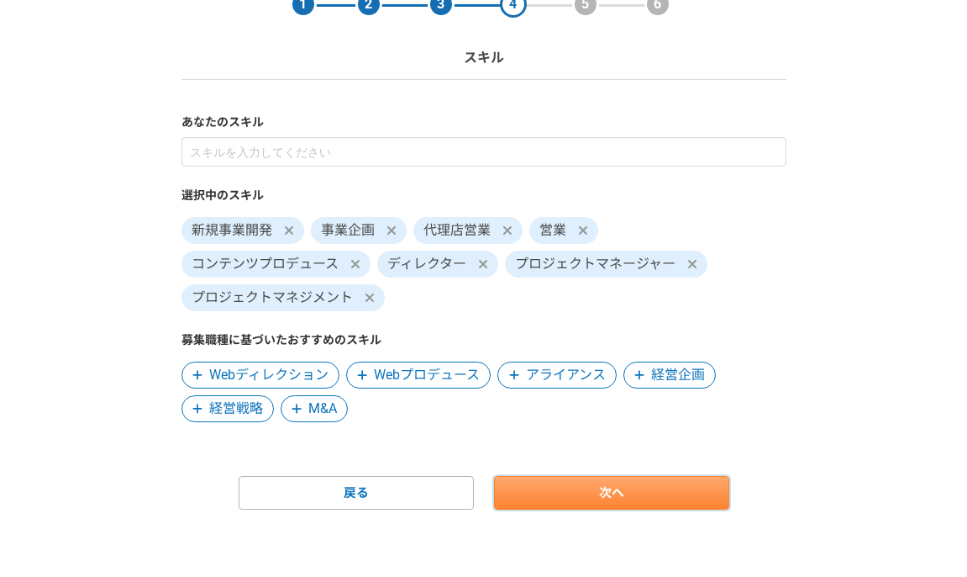
click at [556, 488] on link "次へ" at bounding box center [611, 493] width 235 height 34
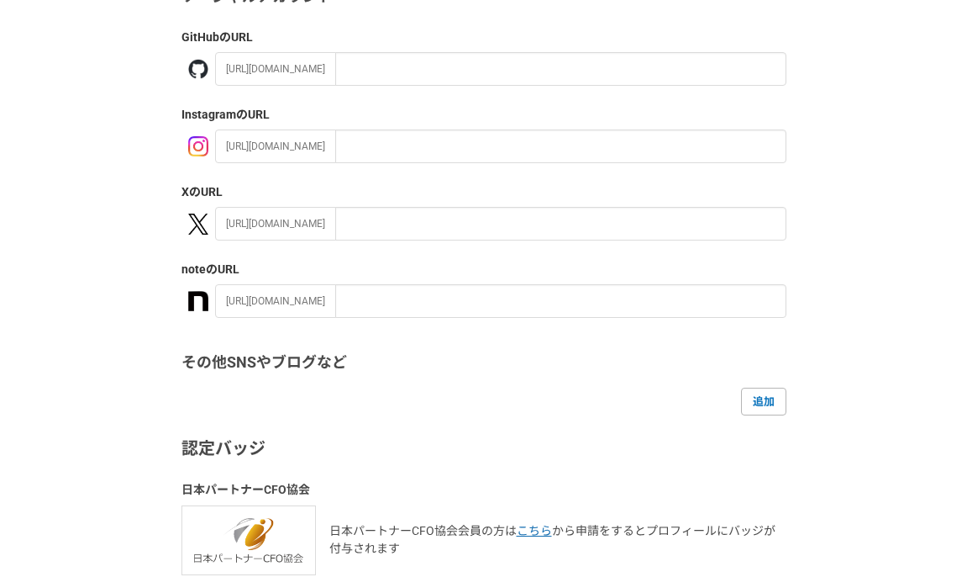
scroll to position [348, 0]
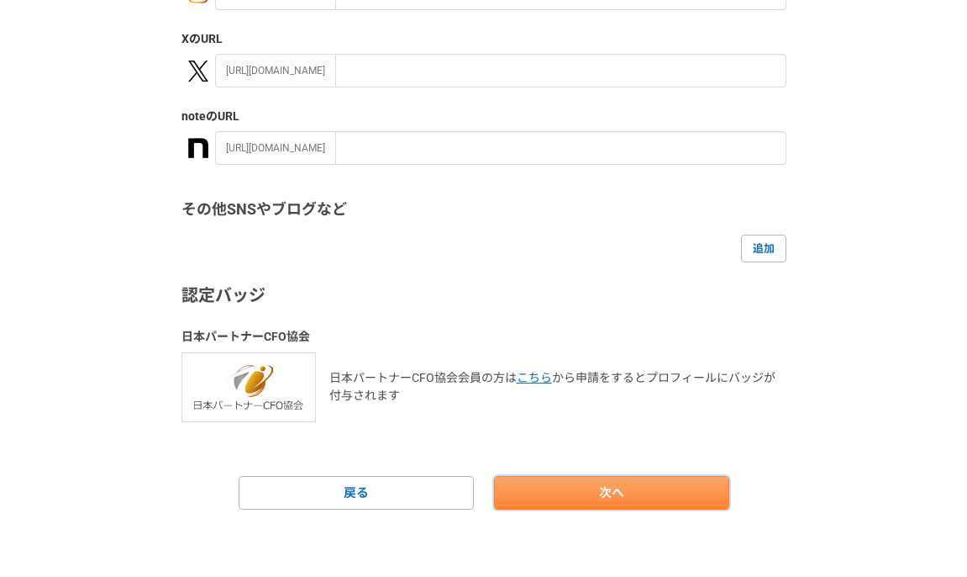
click at [538, 492] on link "次へ" at bounding box center [611, 493] width 235 height 34
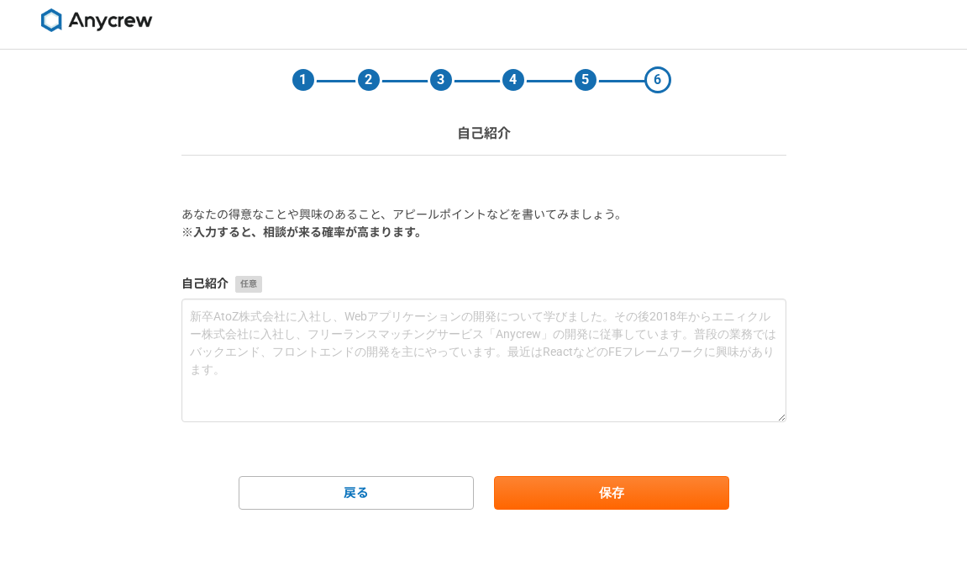
scroll to position [0, 0]
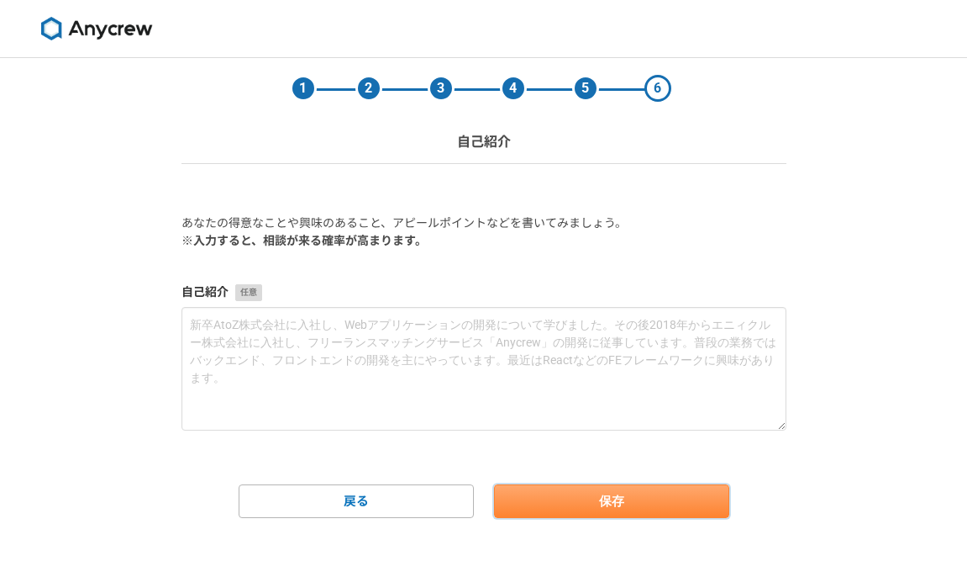
click at [546, 497] on button "保存" at bounding box center [611, 501] width 235 height 34
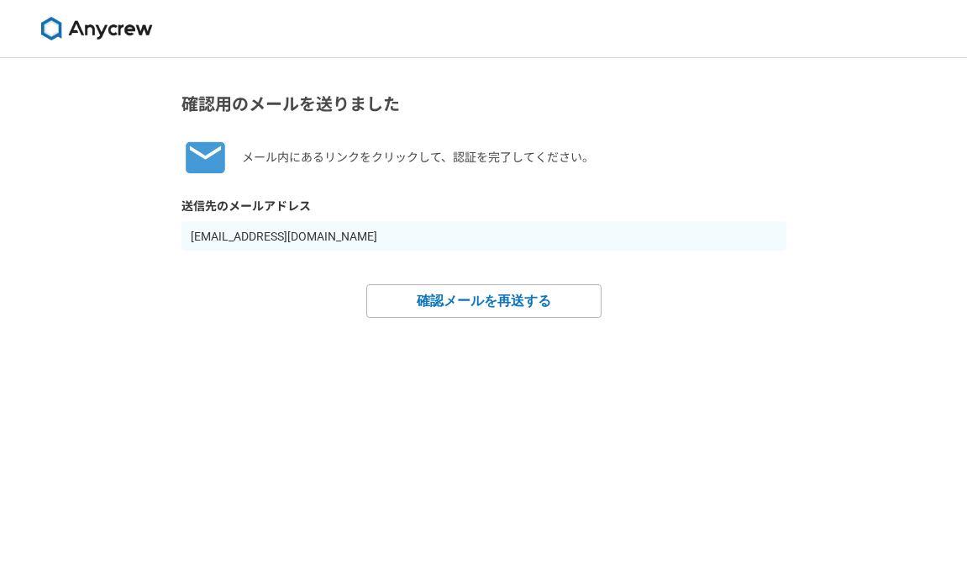
click at [111, 39] on img at bounding box center [97, 29] width 126 height 24
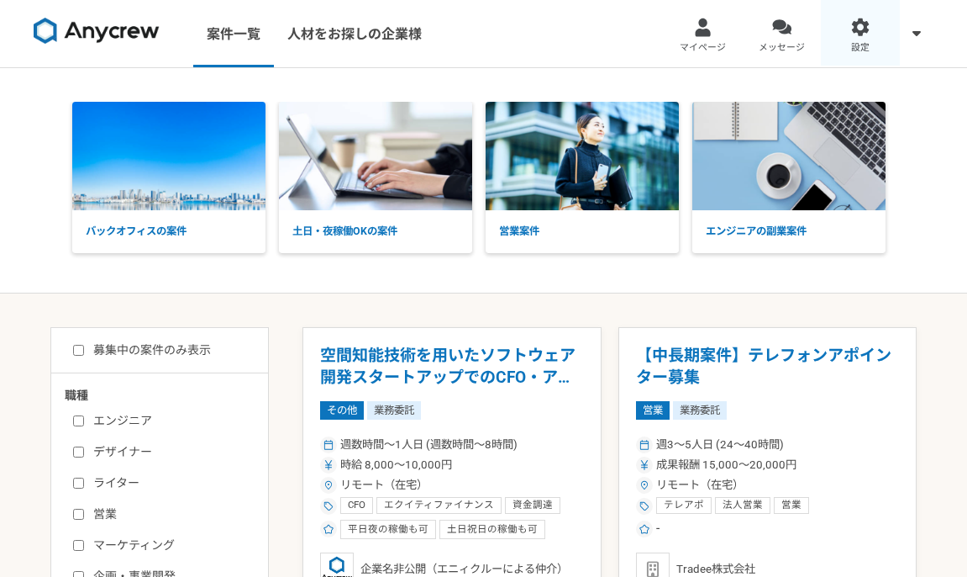
click at [847, 44] on link "設定" at bounding box center [860, 33] width 79 height 67
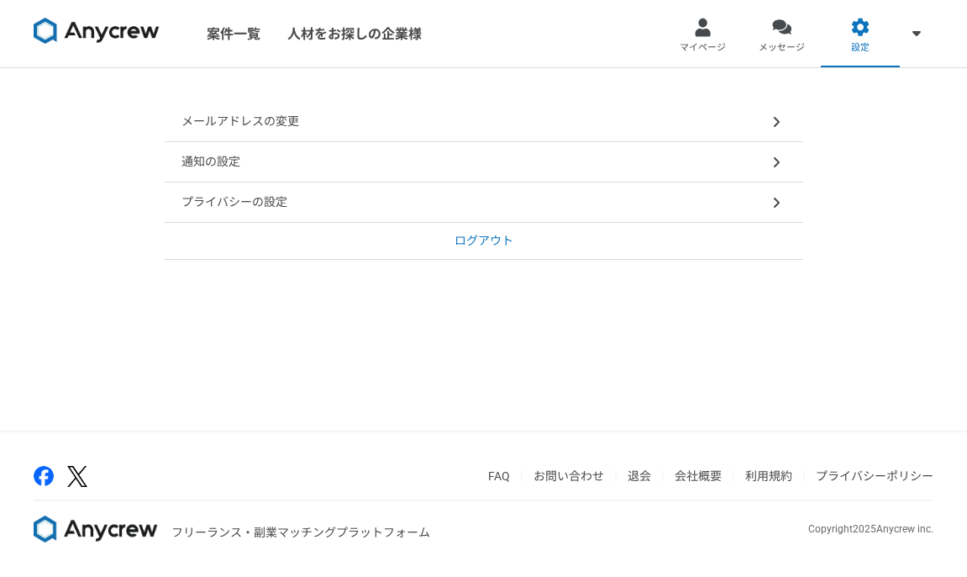
click at [367, 204] on div "プライバシーの設定" at bounding box center [484, 202] width 639 height 40
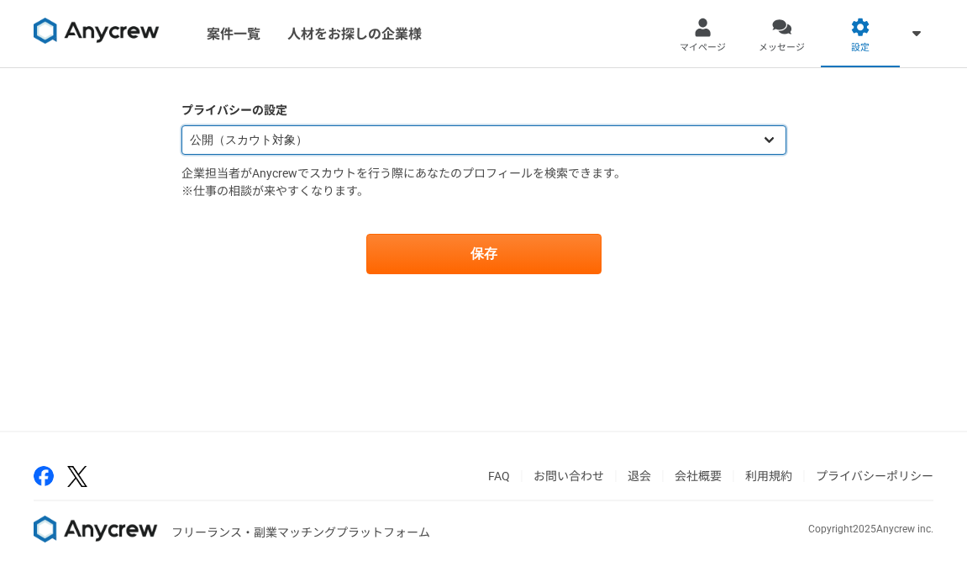
click at [737, 137] on select "公開（スカウト対象） 非公開（スカウト対象外）" at bounding box center [484, 139] width 605 height 29
click at [751, 141] on select "公開（スカウト対象） 非公開（スカウト対象外）" at bounding box center [484, 139] width 605 height 29
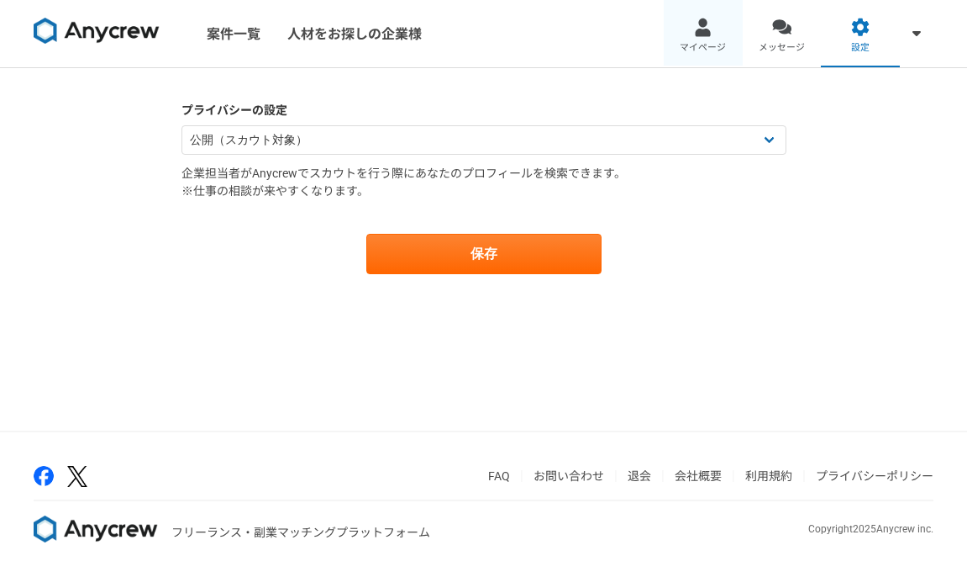
click at [701, 41] on span "マイページ" at bounding box center [703, 47] width 46 height 13
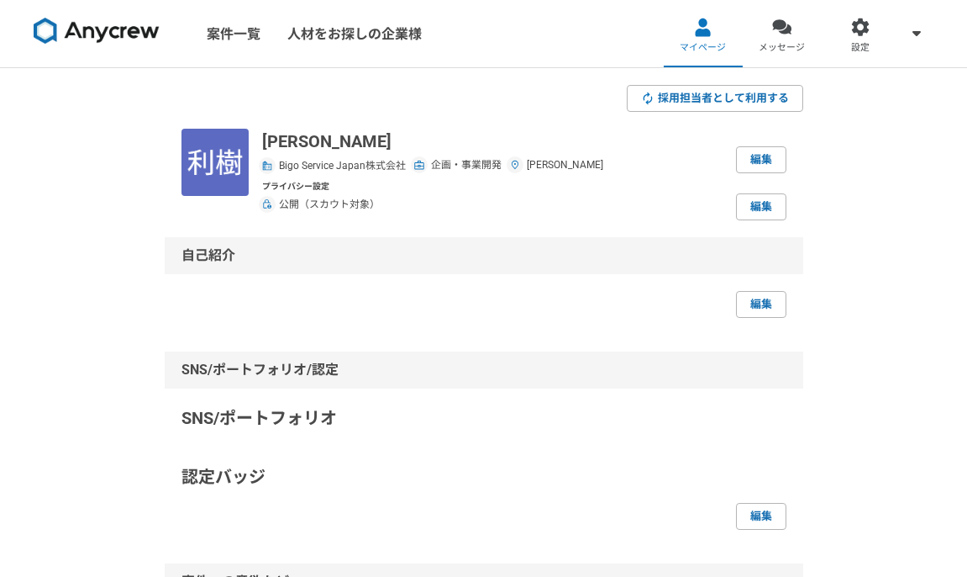
drag, startPoint x: 166, startPoint y: 44, endPoint x: 75, endPoint y: 38, distance: 91.8
click at [75, 38] on div "案件一覧 人材をお探しの企業様" at bounding box center [224, 33] width 449 height 67
click at [75, 38] on img at bounding box center [97, 31] width 126 height 27
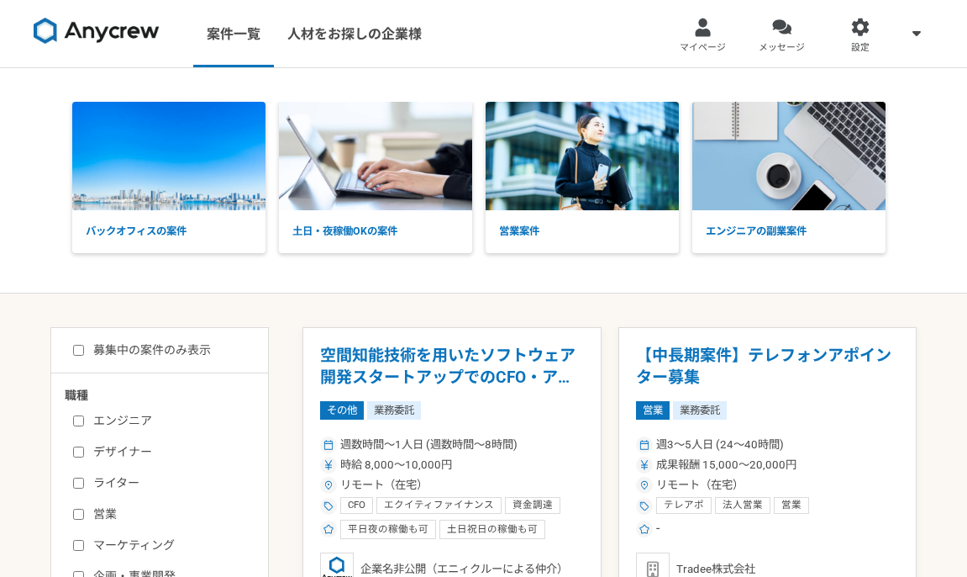
drag, startPoint x: 165, startPoint y: 31, endPoint x: 70, endPoint y: 32, distance: 95.0
click at [70, 32] on link at bounding box center [97, 34] width 140 height 46
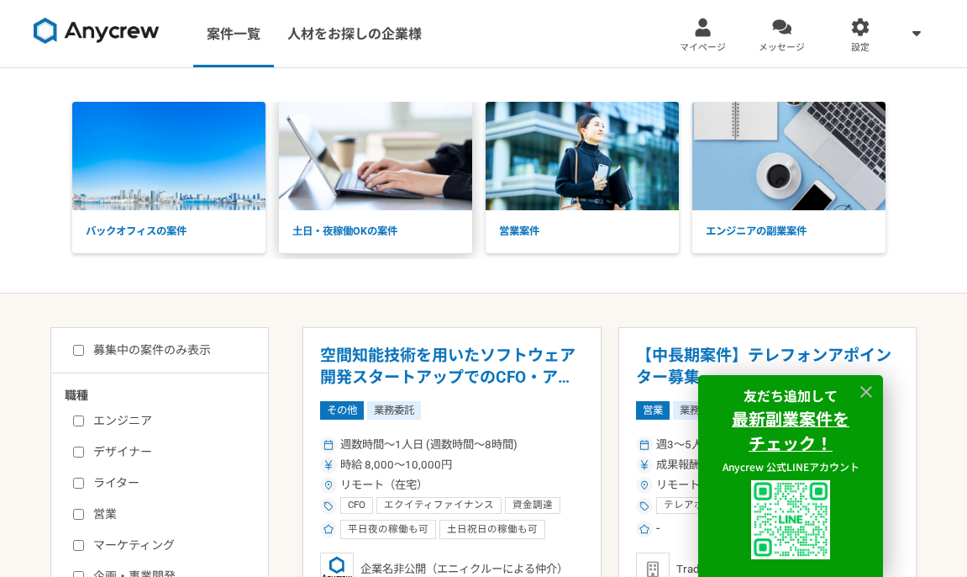
click at [386, 228] on p "土日・夜稼働OKの案件" at bounding box center [375, 231] width 193 height 43
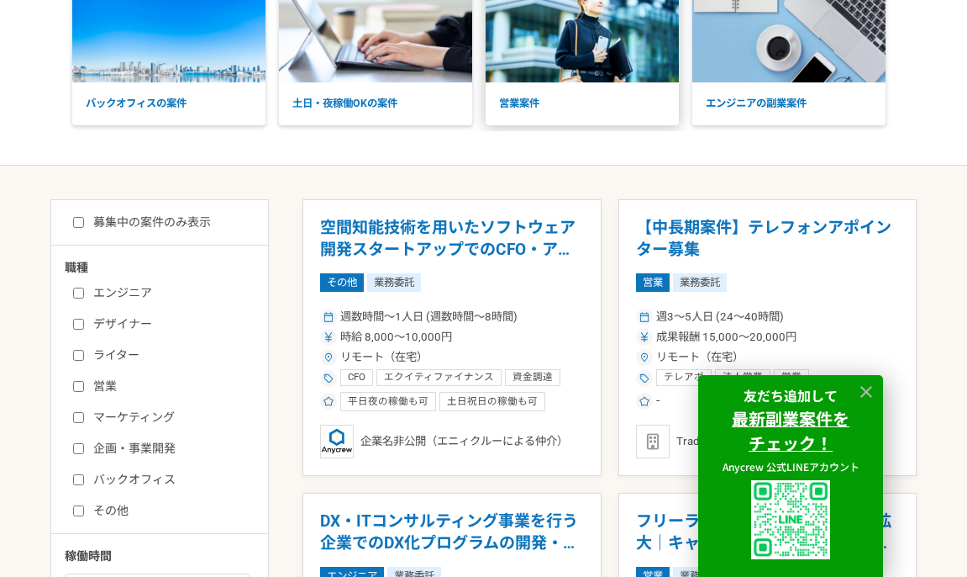
scroll to position [134, 0]
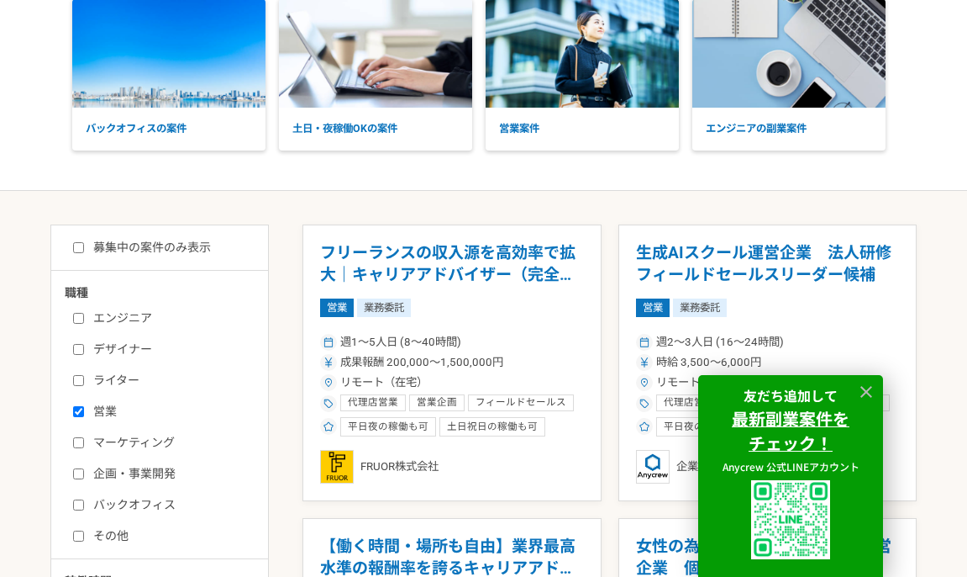
scroll to position [103, 0]
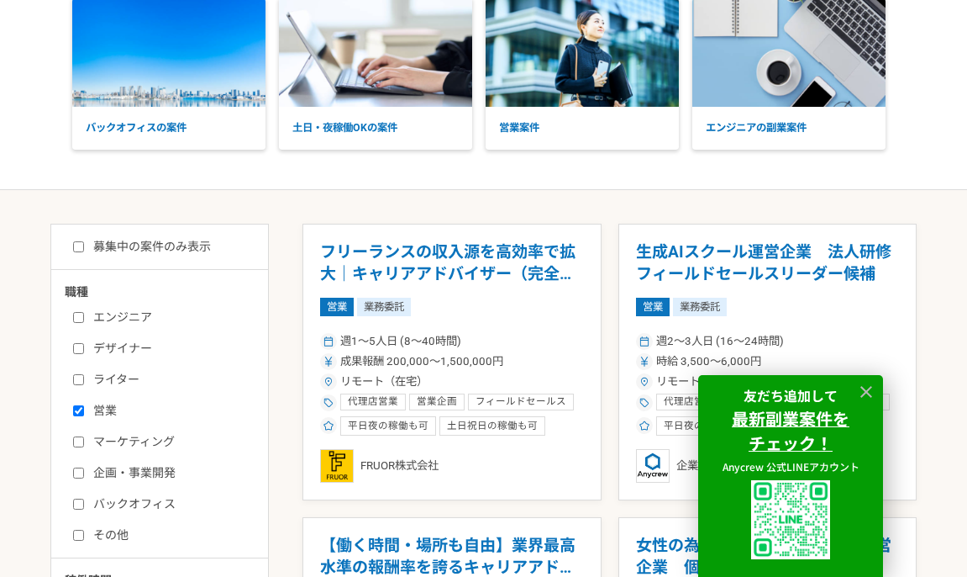
click at [82, 477] on input "企画・事業開発" at bounding box center [78, 472] width 11 height 11
checkbox input "true"
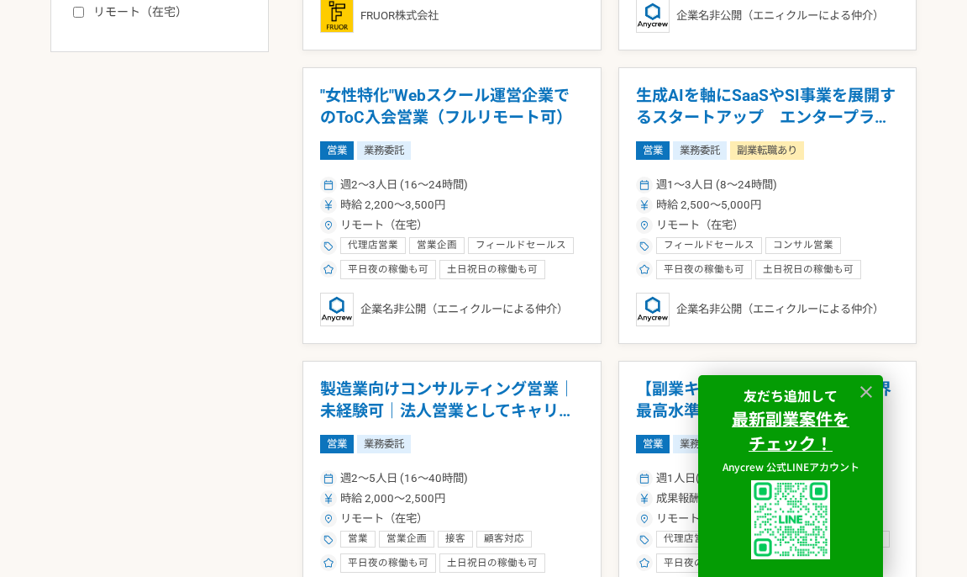
scroll to position [1051, 0]
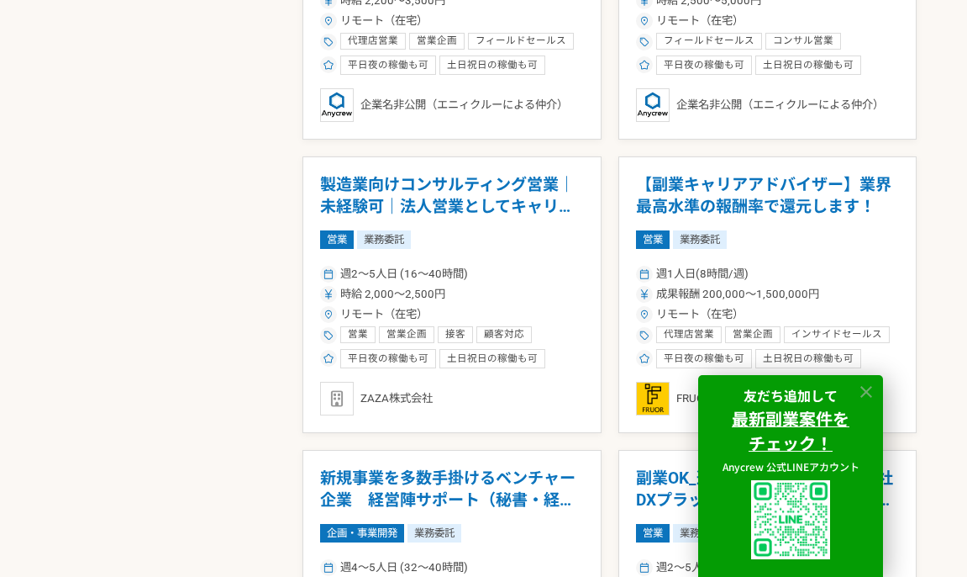
click at [867, 391] on icon at bounding box center [867, 392] width 12 height 12
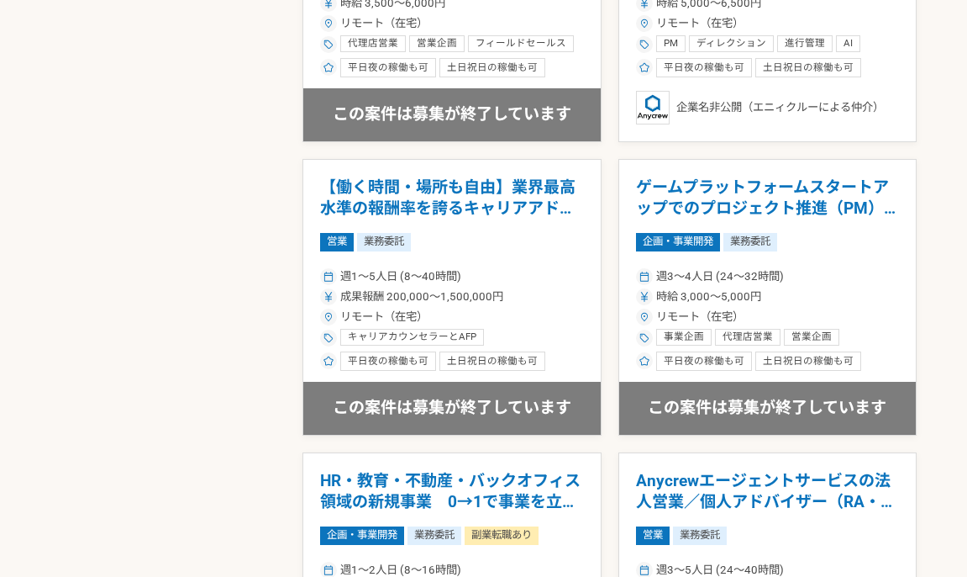
scroll to position [2764, 0]
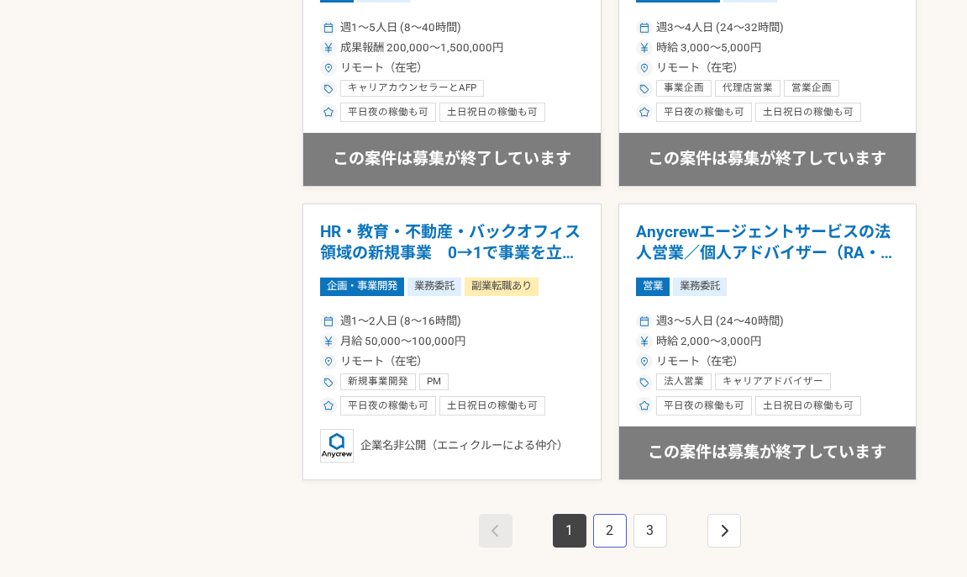
click at [611, 533] on link "2" at bounding box center [610, 531] width 34 height 34
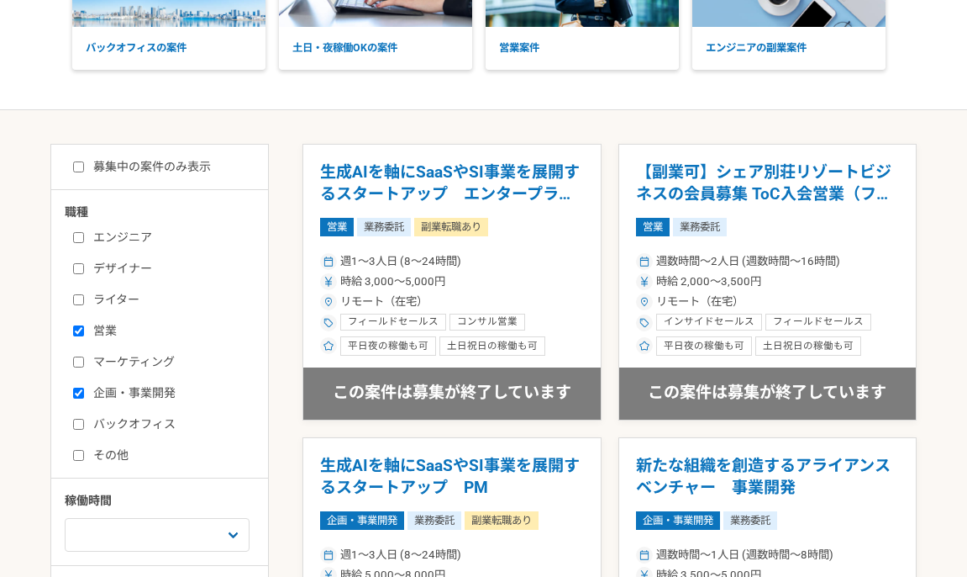
scroll to position [144, 0]
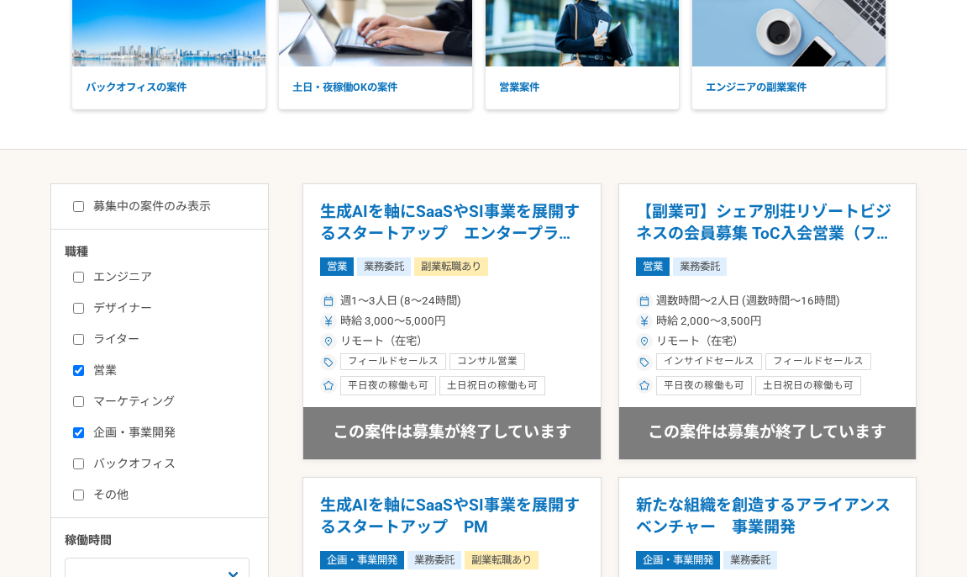
click at [79, 202] on input "募集中の案件のみ表示" at bounding box center [78, 206] width 11 height 11
checkbox input "true"
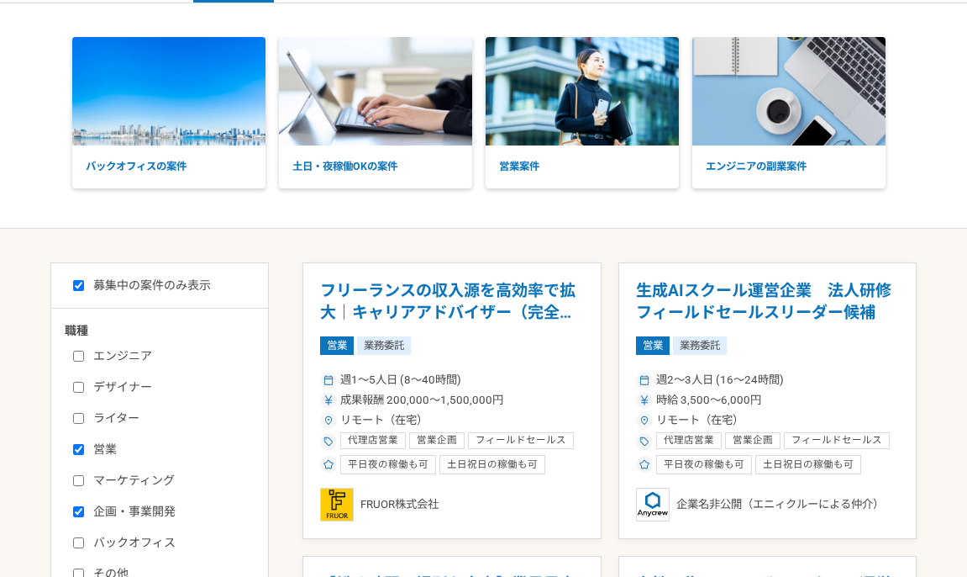
scroll to position [70, 0]
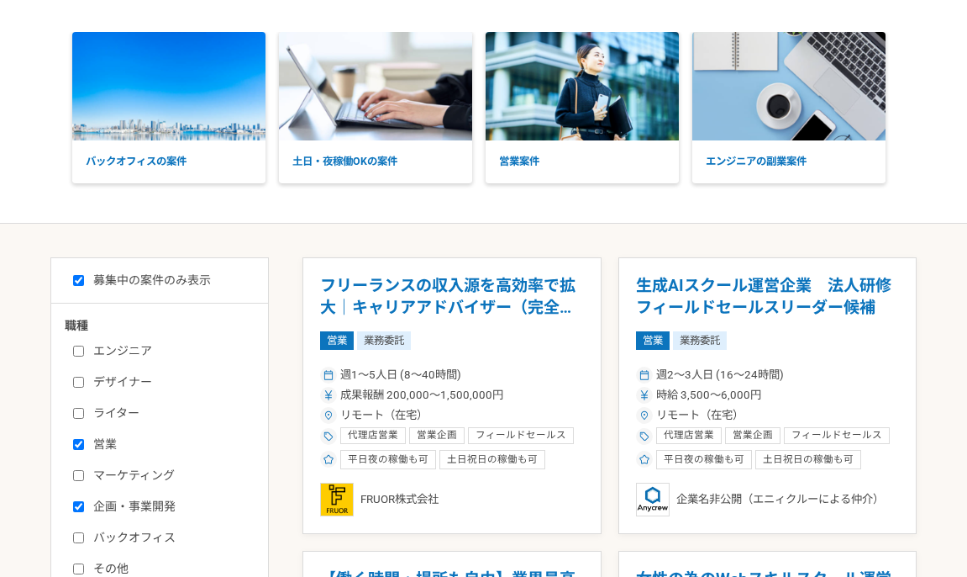
click at [83, 445] on label "営業" at bounding box center [169, 444] width 193 height 18
click at [83, 445] on input "営業" at bounding box center [78, 444] width 11 height 11
checkbox input "false"
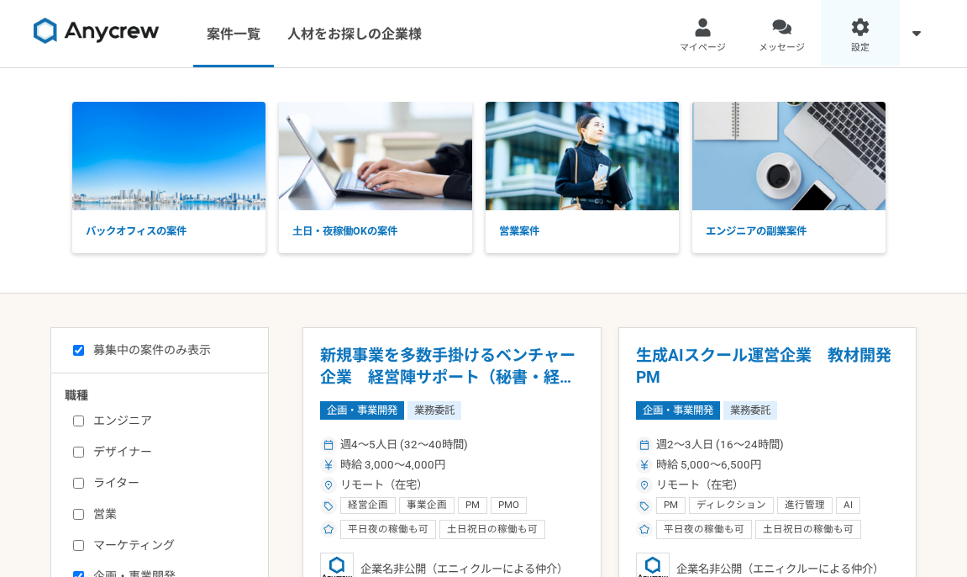
click at [869, 40] on link "設定" at bounding box center [860, 33] width 79 height 67
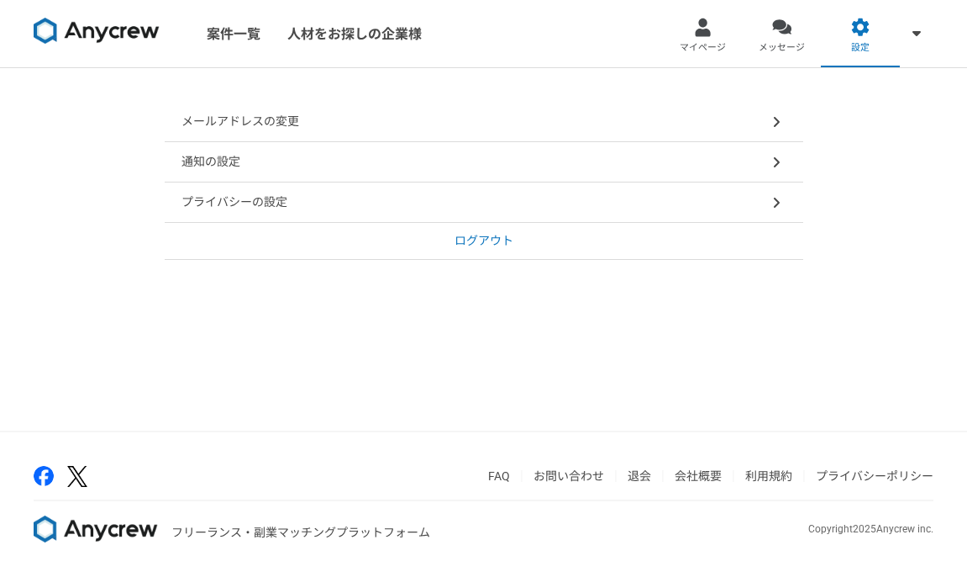
click at [381, 202] on div "プライバシーの設定" at bounding box center [484, 202] width 639 height 40
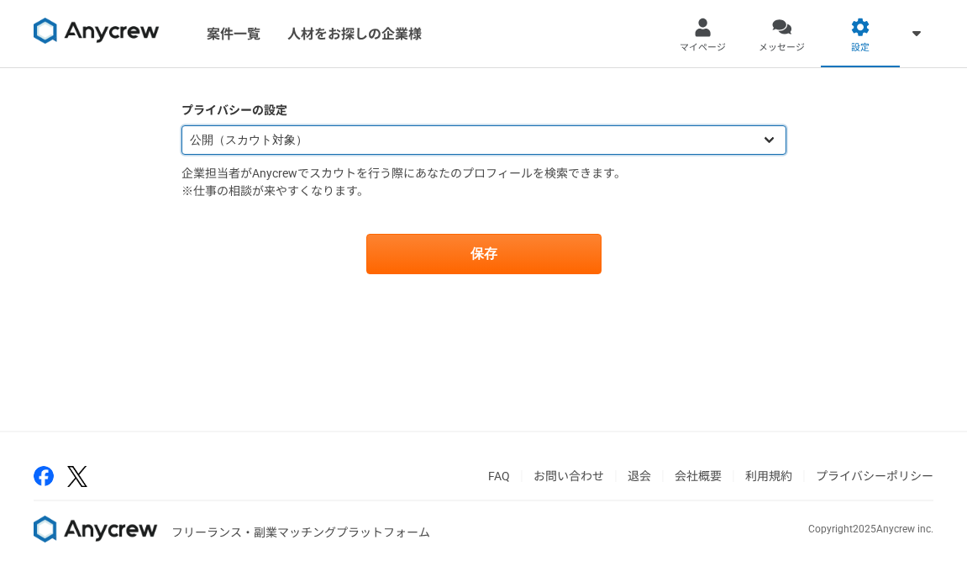
click at [493, 139] on select "公開（スカウト対象） 非公開（スカウト対象外）" at bounding box center [484, 139] width 605 height 29
select select "closed"
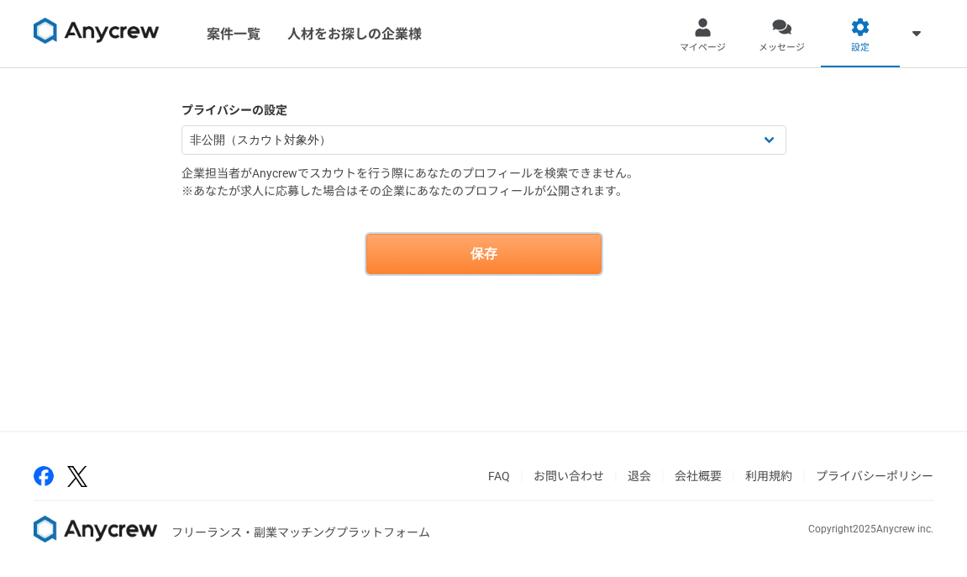
click at [441, 255] on button "保存" at bounding box center [483, 254] width 235 height 40
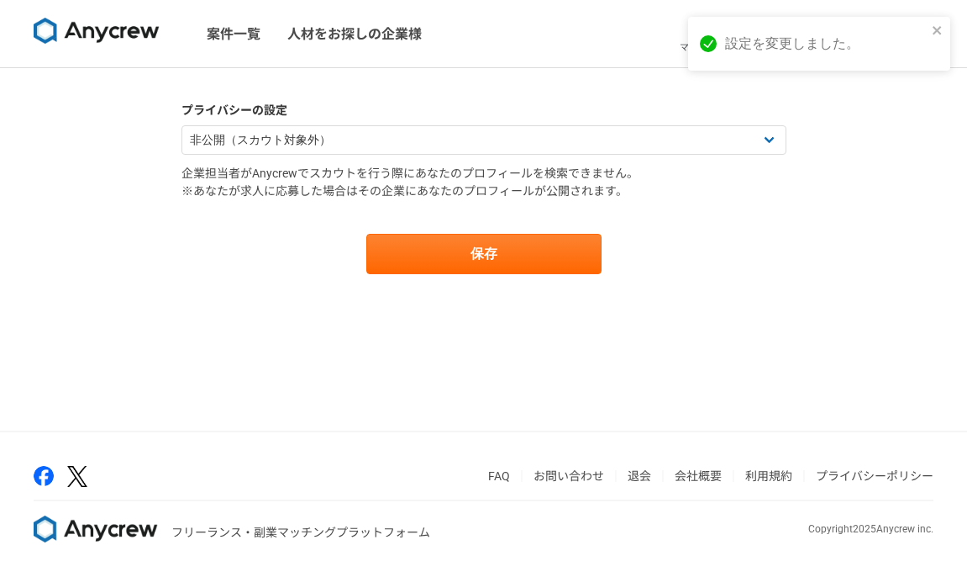
click at [470, 108] on label "プライバシーの設定" at bounding box center [484, 111] width 605 height 18
click at [936, 30] on icon "close" at bounding box center [937, 30] width 8 height 8
click at [860, 40] on link "設定" at bounding box center [860, 33] width 79 height 67
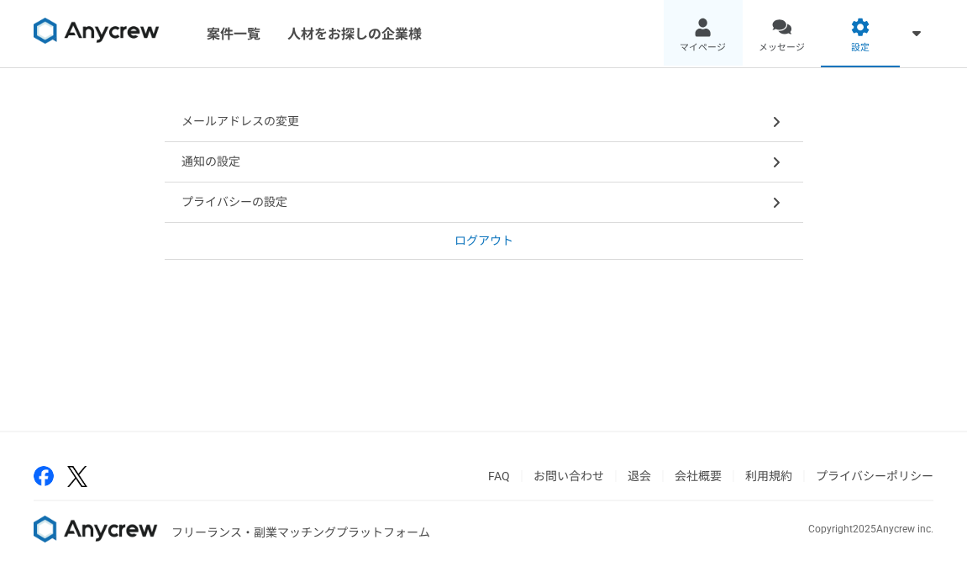
click at [707, 34] on div at bounding box center [702, 27] width 19 height 19
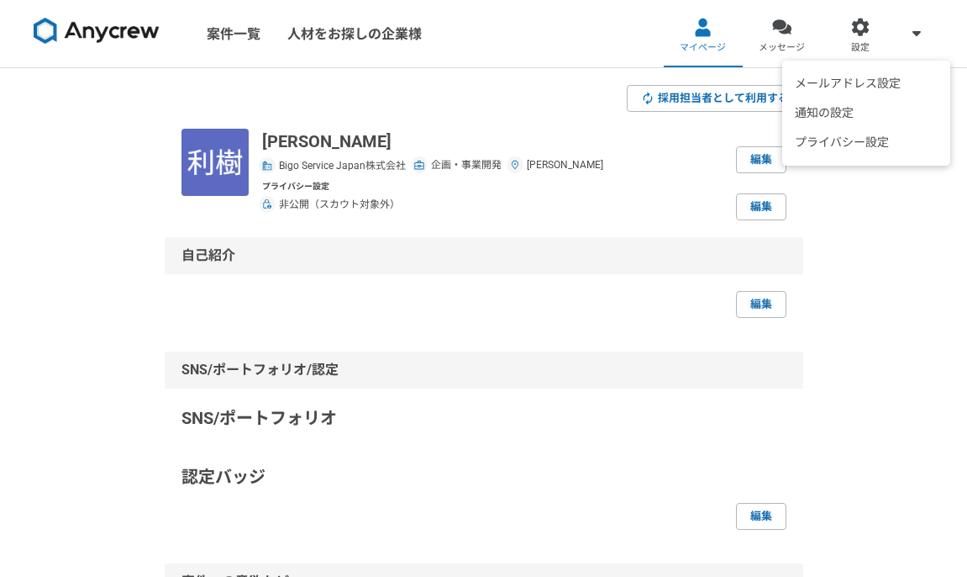
click at [904, 32] on div "メールアドレス設定 通知の設定 プライバシー設定" at bounding box center [917, 33] width 34 height 67
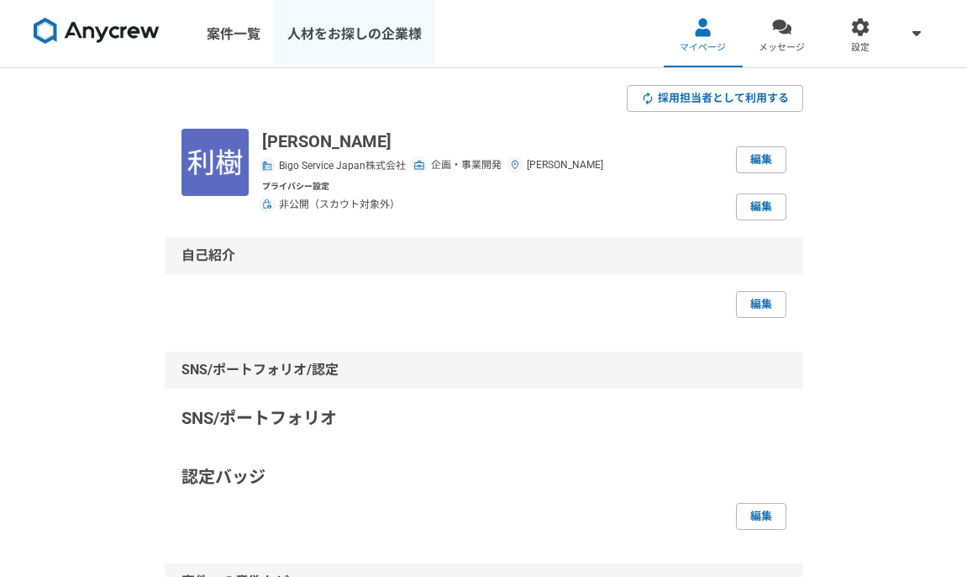
click at [312, 32] on link "人材をお探しの企業様" at bounding box center [354, 33] width 161 height 67
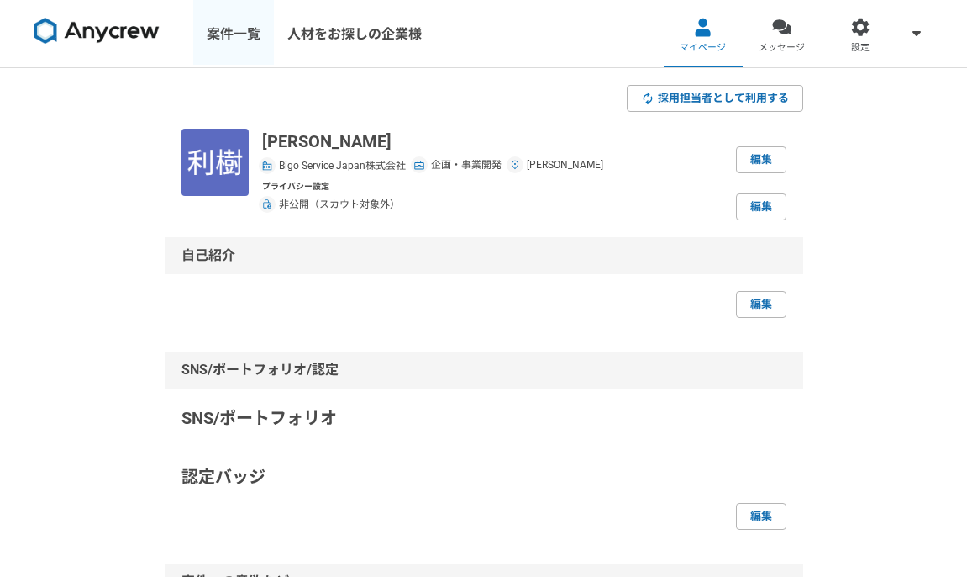
click at [233, 46] on link "案件一覧" at bounding box center [233, 33] width 81 height 67
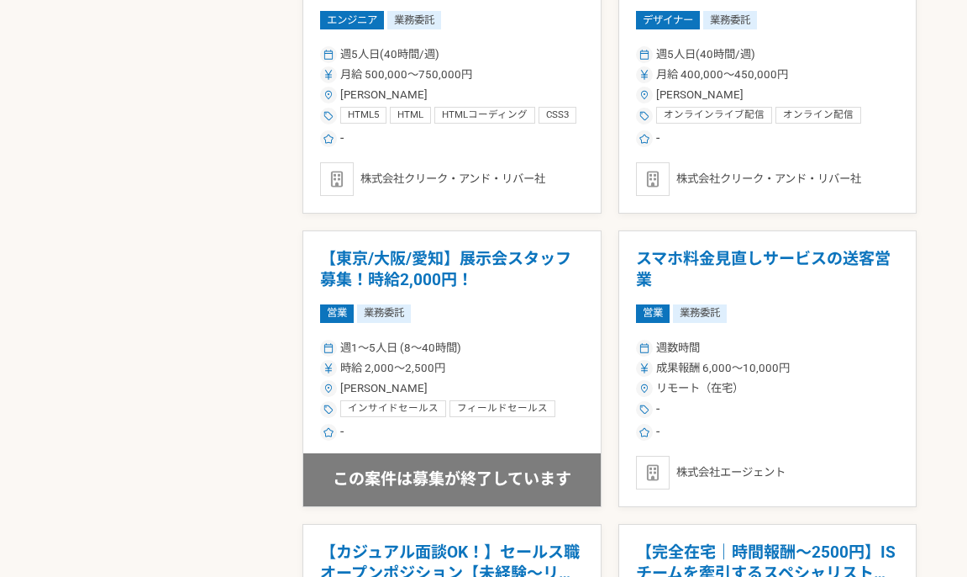
scroll to position [2947, 0]
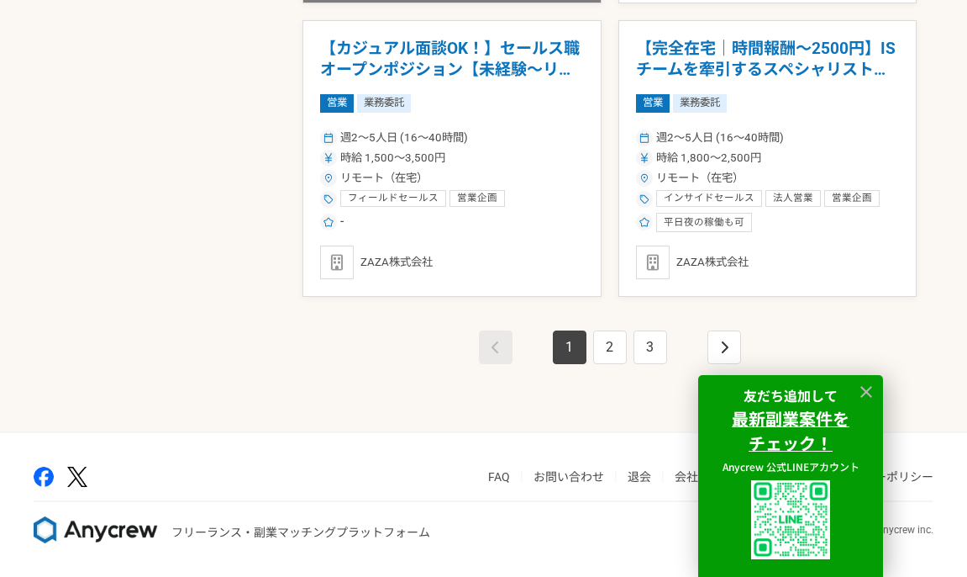
click at [633, 477] on link "退会" at bounding box center [640, 476] width 24 height 13
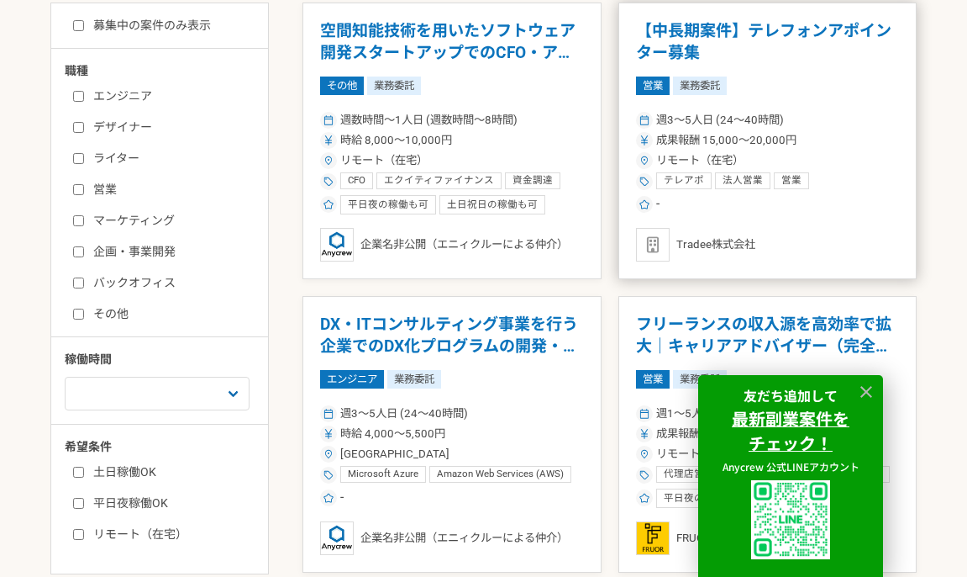
scroll to position [0, 0]
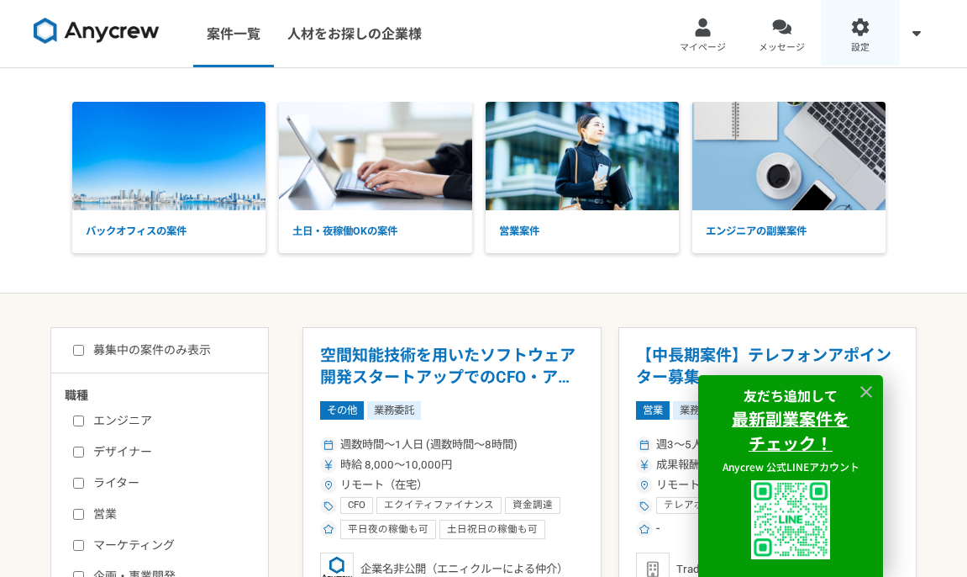
click at [835, 40] on link "設定" at bounding box center [860, 33] width 79 height 67
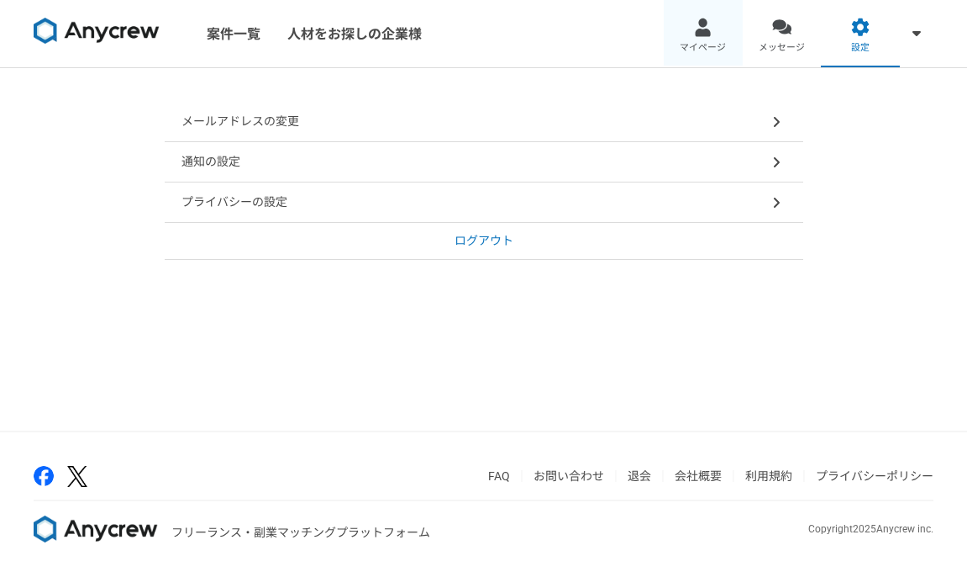
click at [664, 34] on link "マイページ" at bounding box center [703, 33] width 79 height 67
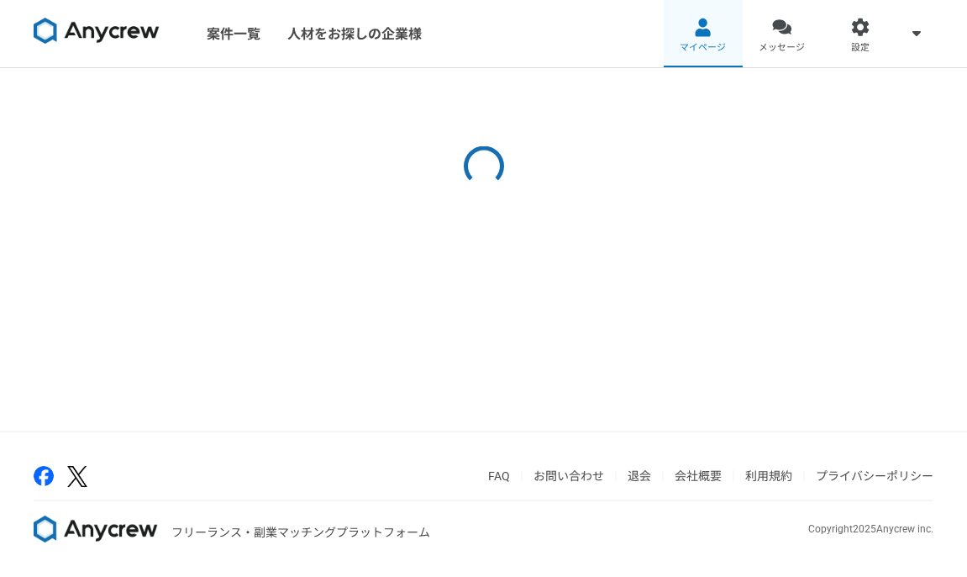
click at [713, 34] on link "マイページ" at bounding box center [703, 33] width 79 height 67
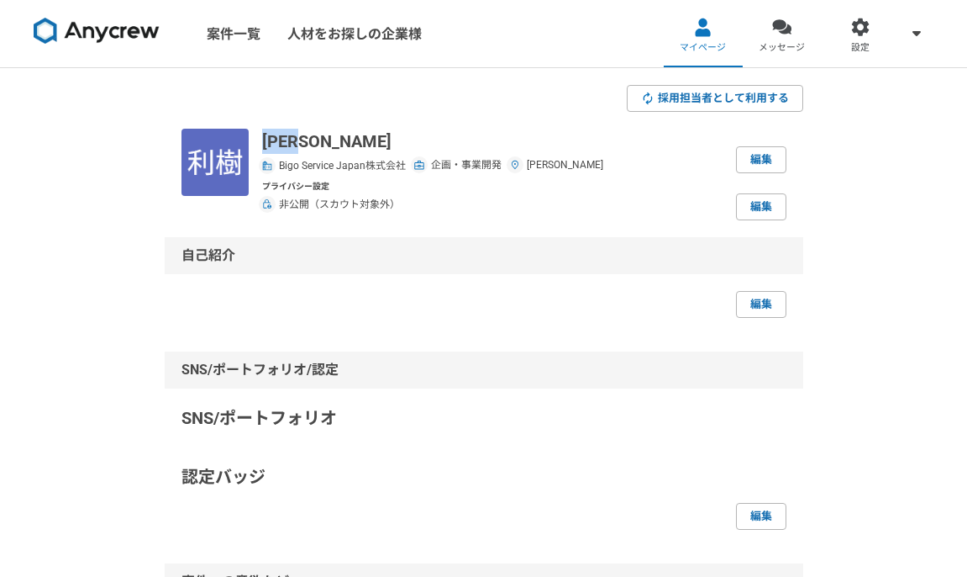
drag, startPoint x: 345, startPoint y: 133, endPoint x: 265, endPoint y: 140, distance: 80.2
click at [265, 140] on p "永井利樹" at bounding box center [432, 141] width 341 height 25
copy p "永井利樹"
